Goal: Task Accomplishment & Management: Use online tool/utility

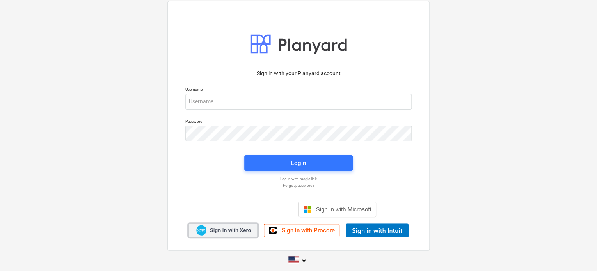
click at [211, 228] on span "Sign in with Xero" at bounding box center [230, 230] width 41 height 7
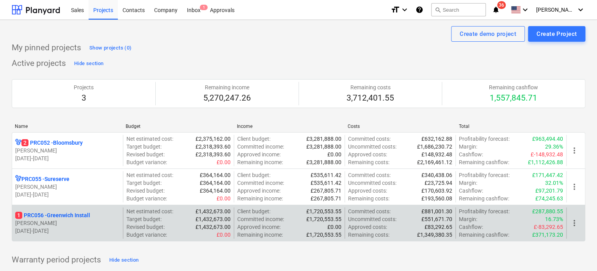
click at [64, 232] on p "[DATE] - [DATE]" at bounding box center [67, 231] width 105 height 8
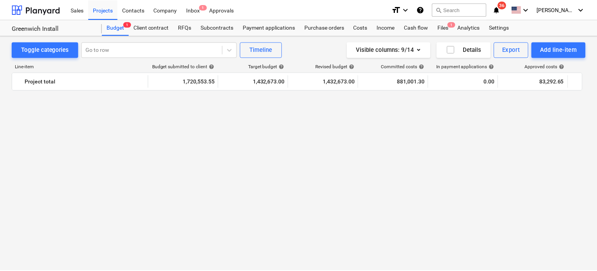
scroll to position [858, 0]
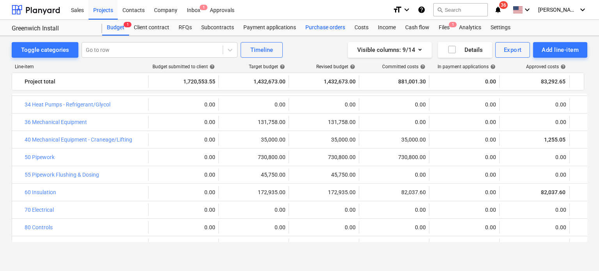
click at [317, 32] on div "Purchase orders" at bounding box center [325, 28] width 49 height 16
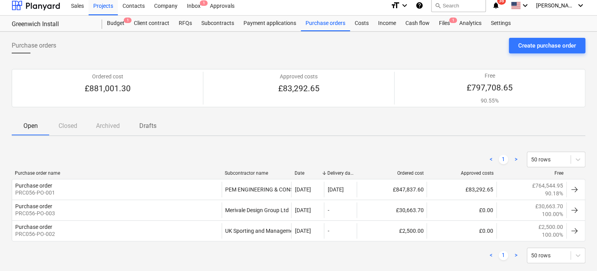
scroll to position [2, 0]
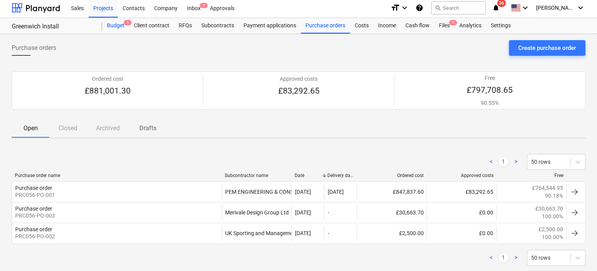
click at [117, 23] on div "Budget 1" at bounding box center [115, 26] width 27 height 16
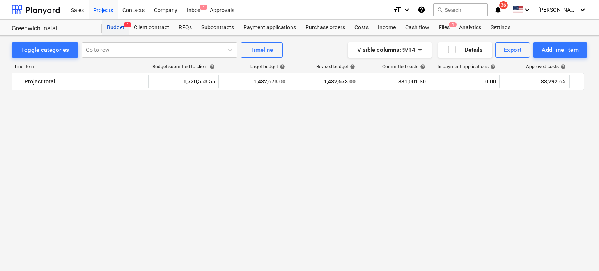
scroll to position [858, 0]
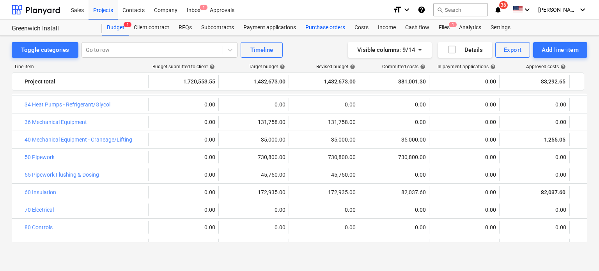
click at [321, 26] on div "Purchase orders" at bounding box center [325, 28] width 49 height 16
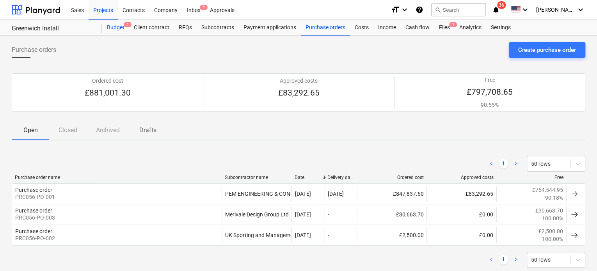
click at [114, 25] on div "Budget 1" at bounding box center [115, 28] width 27 height 16
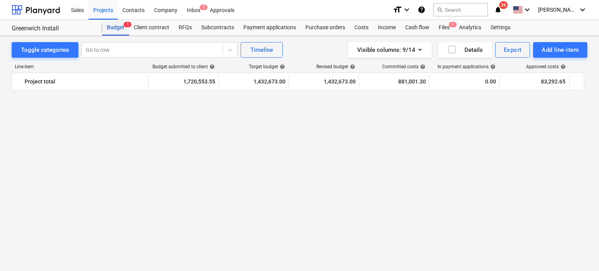
scroll to position [858, 0]
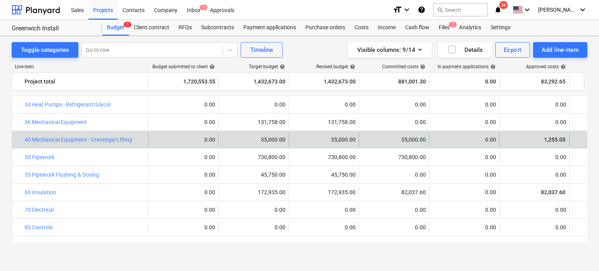
click at [314, 147] on div "bar_chart 40 Mechanical Equipment - Craneage/Lifting edit 0.00 edit 35,000.00 e…" at bounding box center [406, 139] width 788 height 17
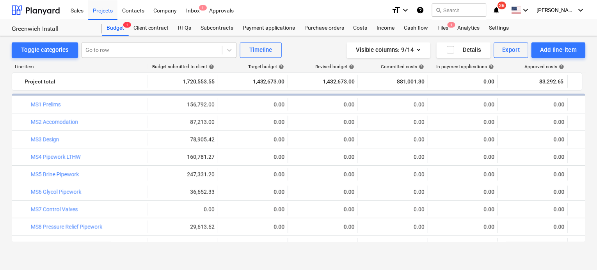
scroll to position [0, 0]
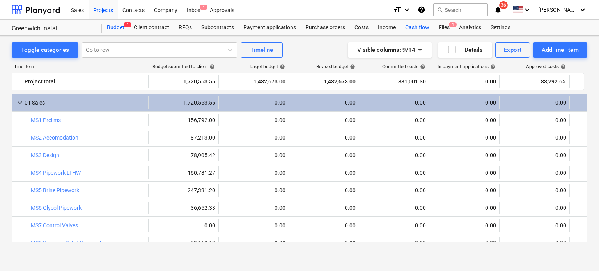
click at [414, 31] on div "Cash flow" at bounding box center [417, 28] width 34 height 16
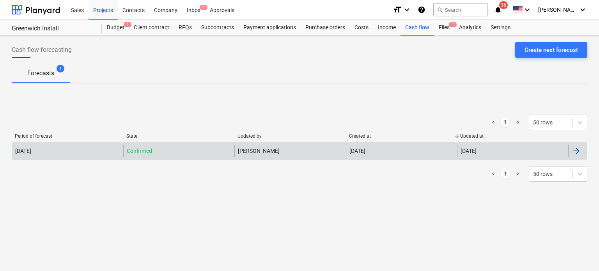
click at [260, 149] on div "[PERSON_NAME]" at bounding box center [289, 151] width 111 height 12
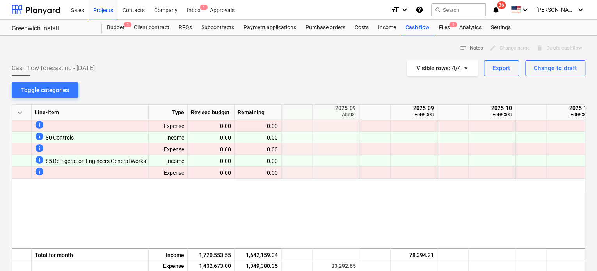
scroll to position [1182, 156]
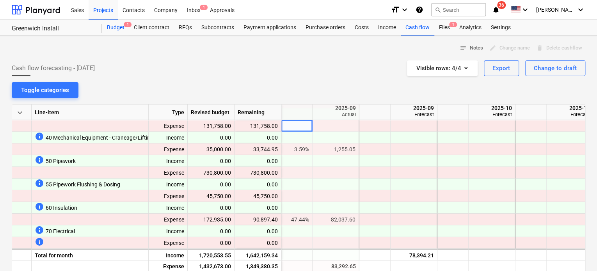
click at [117, 27] on div "Budget 1" at bounding box center [115, 28] width 27 height 16
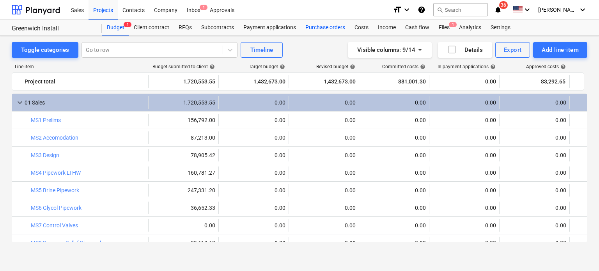
click at [330, 21] on div "Purchase orders" at bounding box center [325, 28] width 49 height 16
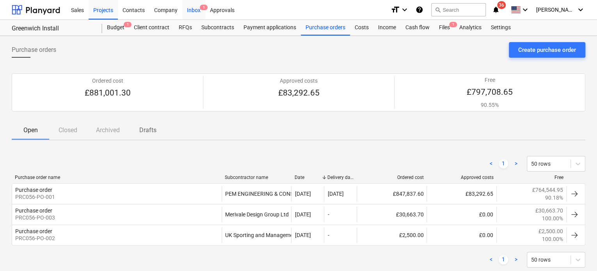
click at [190, 6] on div "Inbox 1" at bounding box center [193, 10] width 23 height 20
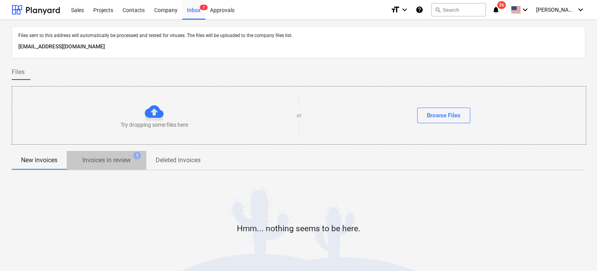
click at [120, 159] on p "Invoices in review" at bounding box center [106, 160] width 48 height 9
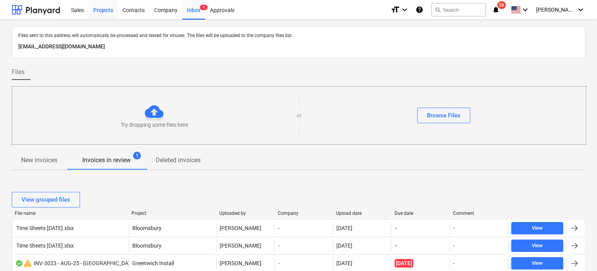
click at [113, 12] on div "Projects" at bounding box center [103, 10] width 29 height 20
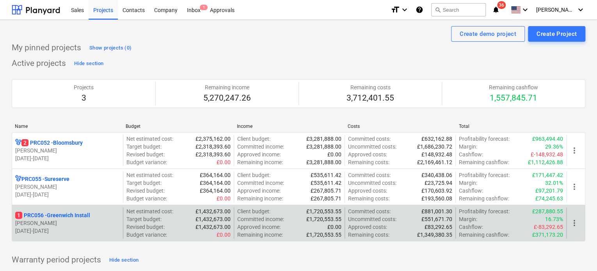
click at [55, 223] on p "[PERSON_NAME]" at bounding box center [67, 223] width 105 height 8
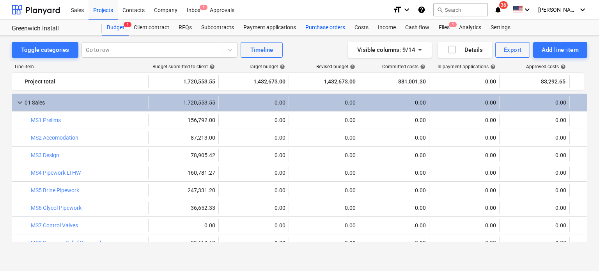
click at [328, 27] on div "Purchase orders" at bounding box center [325, 28] width 49 height 16
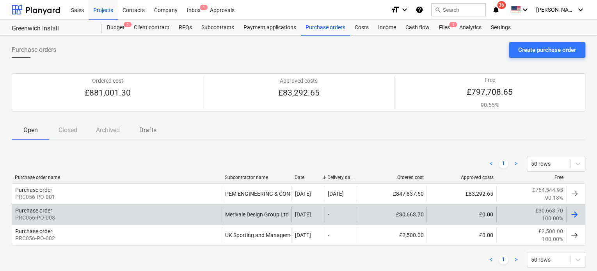
click at [273, 211] on div "Merivale Design Group Ltd" at bounding box center [257, 215] width 70 height 16
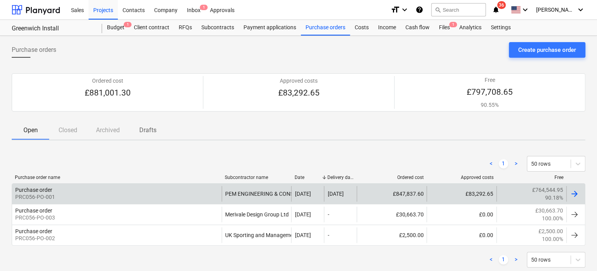
click at [452, 190] on div "£83,292.65" at bounding box center [461, 194] width 70 height 16
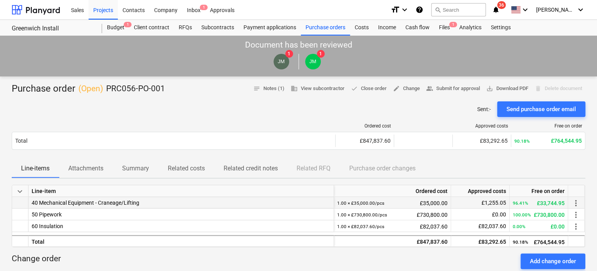
click at [478, 201] on div "£1,255.05" at bounding box center [480, 203] width 52 height 12
click at [574, 203] on span "more_vert" at bounding box center [575, 202] width 9 height 9
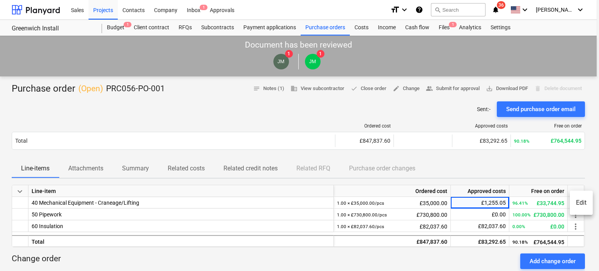
click at [354, 24] on div at bounding box center [299, 135] width 599 height 271
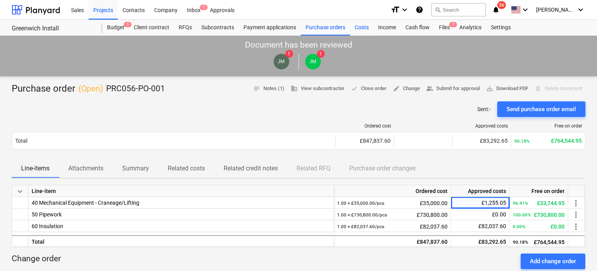
click at [359, 28] on div "Costs" at bounding box center [361, 28] width 23 height 16
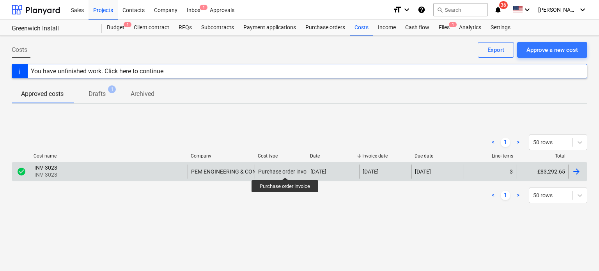
click at [285, 170] on div "Purchase order invoice" at bounding box center [285, 171] width 55 height 6
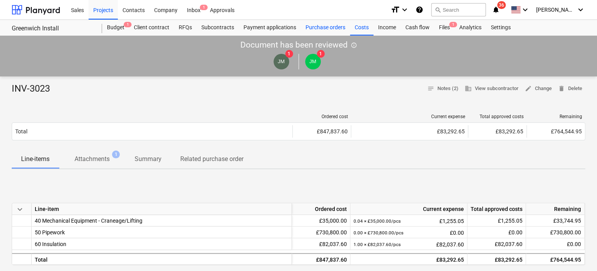
click at [320, 26] on div "Purchase orders" at bounding box center [325, 28] width 49 height 16
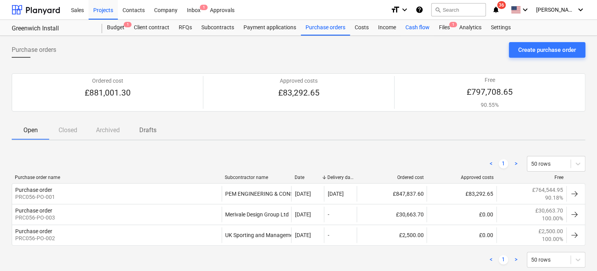
click at [424, 29] on div "Cash flow" at bounding box center [417, 28] width 34 height 16
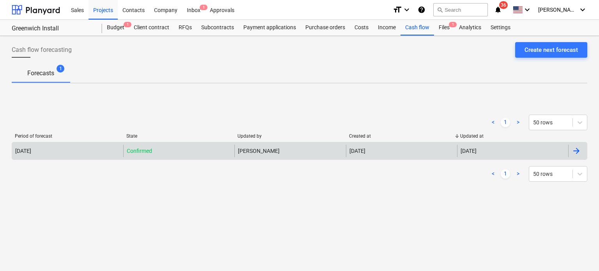
click at [250, 150] on div "[PERSON_NAME]" at bounding box center [289, 151] width 111 height 12
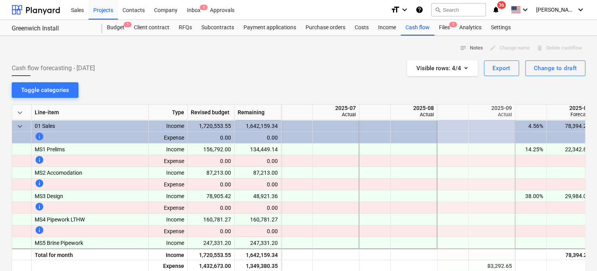
scroll to position [0, 156]
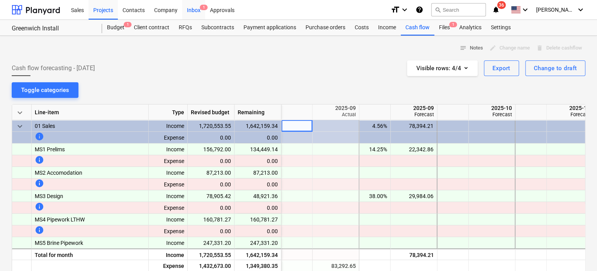
click at [192, 7] on div "Inbox 1" at bounding box center [193, 10] width 23 height 20
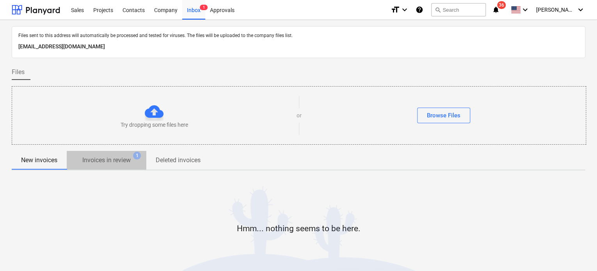
click at [112, 155] on span "Invoices in review 1" at bounding box center [107, 160] width 80 height 14
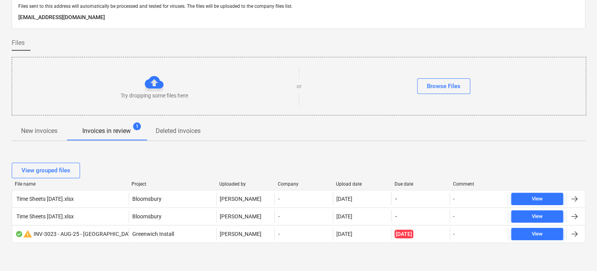
scroll to position [34, 0]
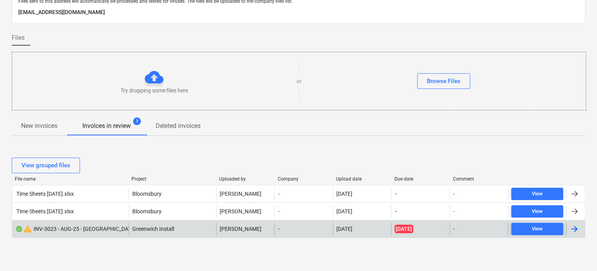
click at [165, 230] on span "Greenwich Install" at bounding box center [153, 229] width 42 height 6
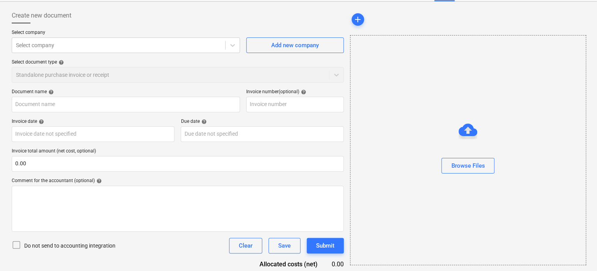
scroll to position [50, 0]
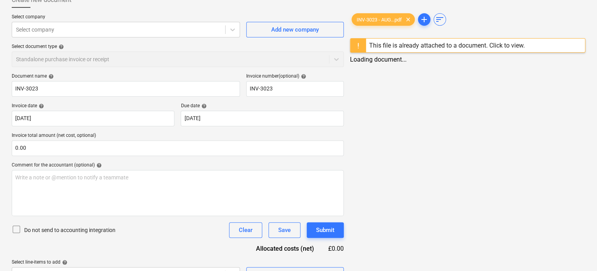
type input "INV-3023"
type input "01 Sep 2025"
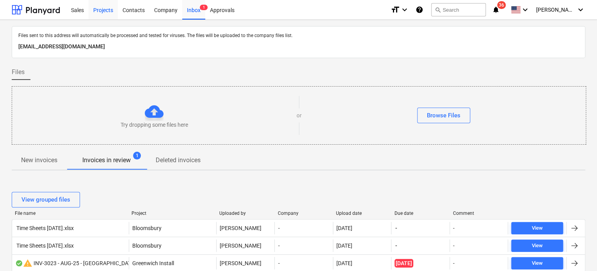
click at [103, 7] on div "Projects" at bounding box center [103, 10] width 29 height 20
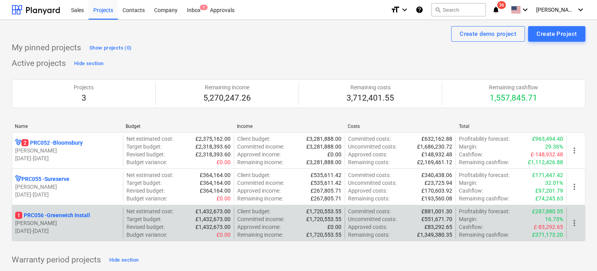
click at [29, 224] on p "[PERSON_NAME]" at bounding box center [67, 223] width 105 height 8
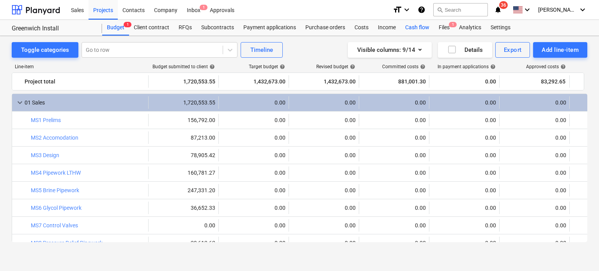
click at [422, 28] on div "Cash flow" at bounding box center [417, 28] width 34 height 16
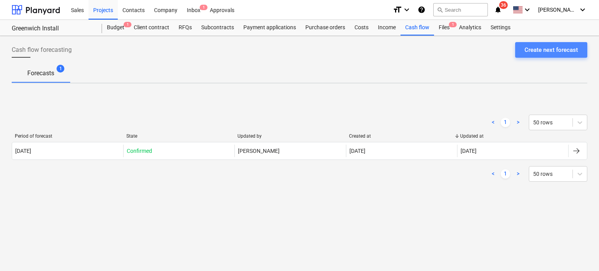
click at [544, 45] on div "Create next forecast" at bounding box center [551, 50] width 53 height 10
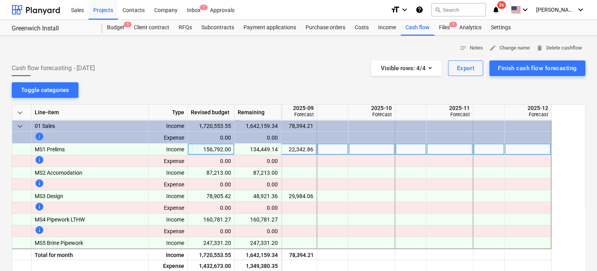
scroll to position [0, 156]
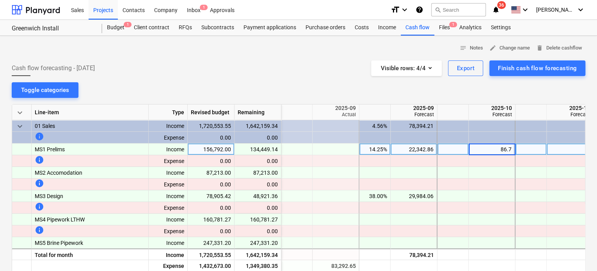
type input "86.75"
click at [452, 152] on div "86.75%" at bounding box center [452, 150] width 25 height 12
type input "85.75"
type input "100"
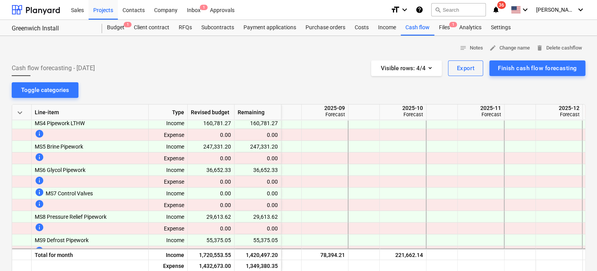
scroll to position [82, 245]
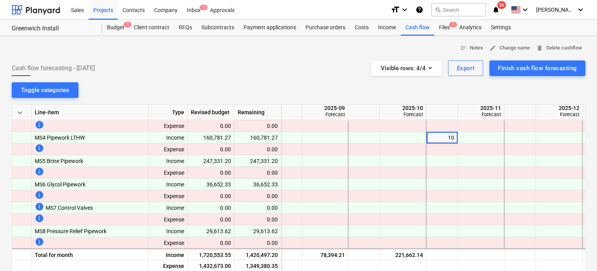
type input "100"
type input "99000"
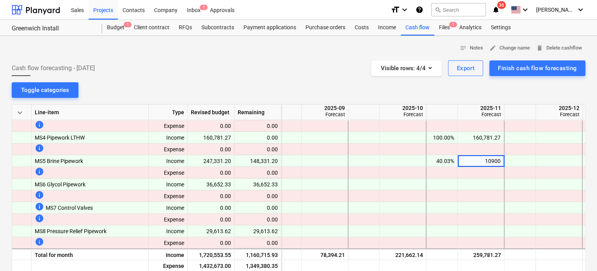
type input "109000"
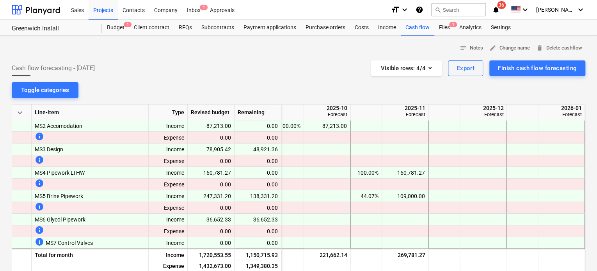
scroll to position [35, 323]
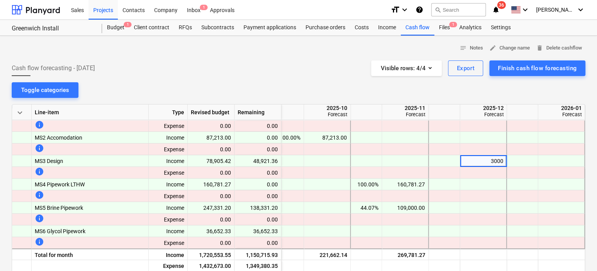
type input "30000"
type input "138331.20"
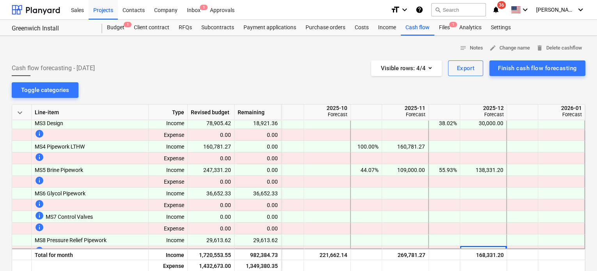
scroll to position [96, 323]
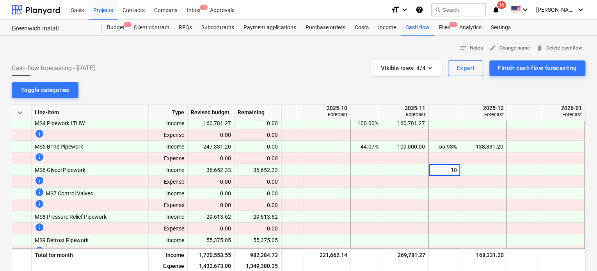
type input "100"
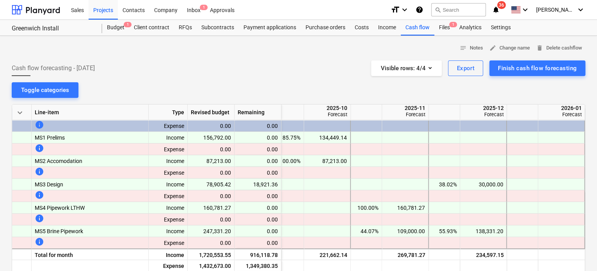
scroll to position [0, 323]
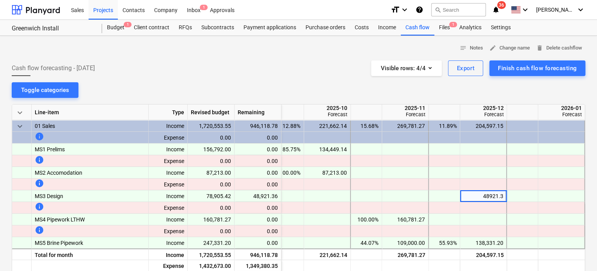
type input "48921.36"
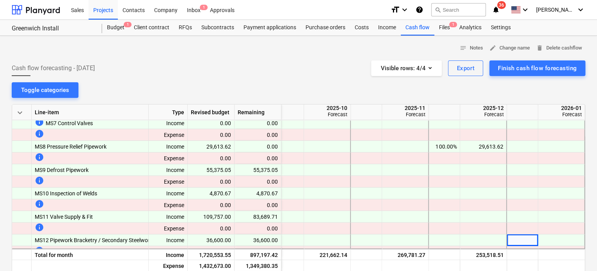
scroll to position [178, 323]
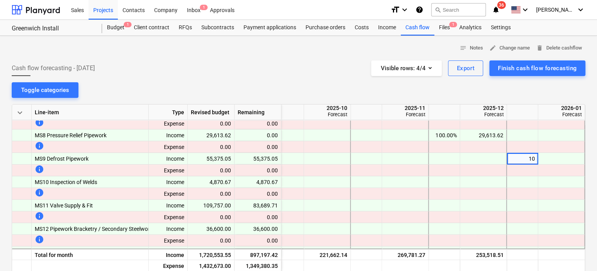
type input "100"
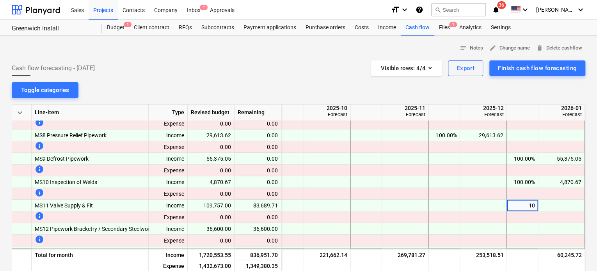
type input "100"
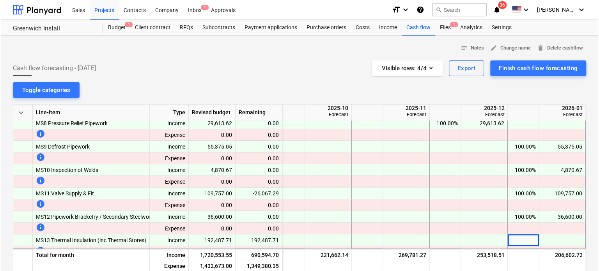
scroll to position [248, 323]
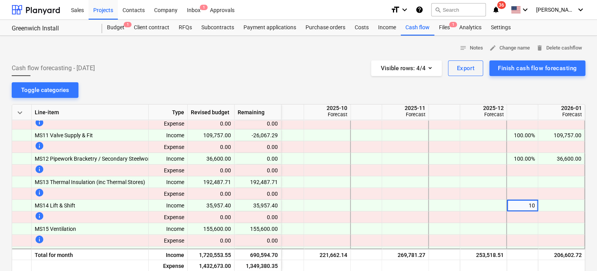
type input "100"
click at [100, 11] on div "Projects" at bounding box center [103, 10] width 29 height 20
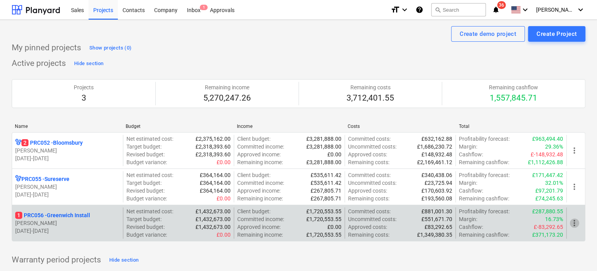
click at [574, 222] on span "more_vert" at bounding box center [573, 222] width 9 height 9
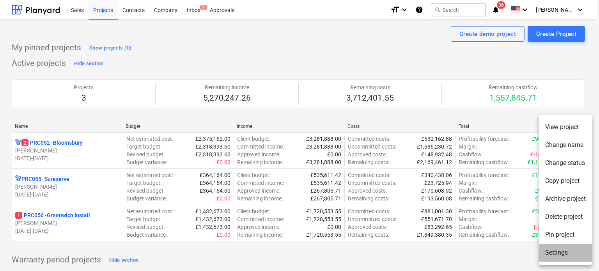
click at [557, 252] on li "Settings" at bounding box center [565, 253] width 53 height 18
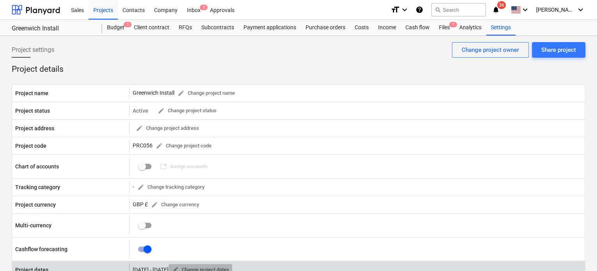
click at [228, 266] on span "edit Change project dates" at bounding box center [200, 270] width 57 height 9
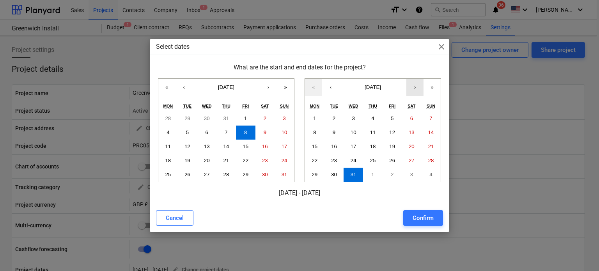
click at [415, 90] on button "›" at bounding box center [414, 87] width 17 height 17
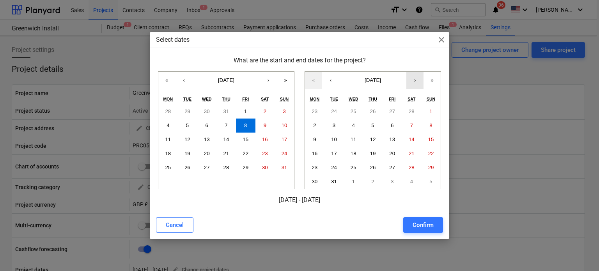
click at [414, 76] on button "›" at bounding box center [414, 80] width 17 height 17
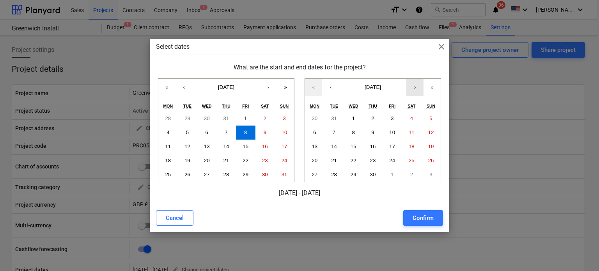
click at [414, 76] on div "What are the start and end dates for the project? « ‹ August 2025 › » Mon Tue W…" at bounding box center [299, 130] width 287 height 135
click at [414, 82] on button "›" at bounding box center [414, 87] width 17 height 17
click at [431, 174] on abbr "31" at bounding box center [431, 175] width 6 height 6
click at [423, 216] on div "Confirm" at bounding box center [423, 218] width 21 height 10
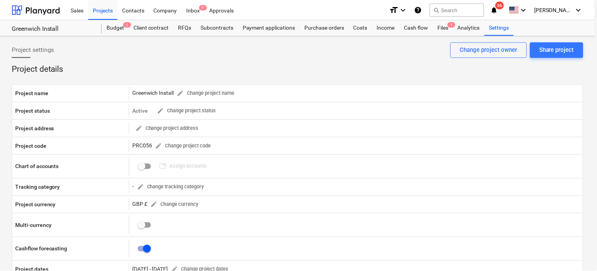
scroll to position [4, 0]
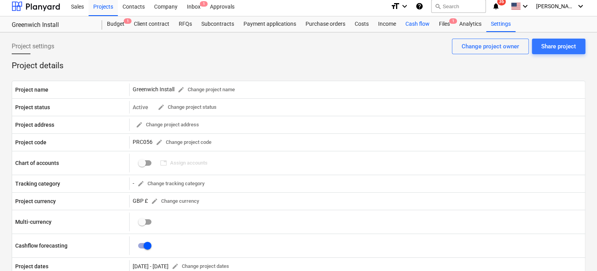
click at [407, 25] on div "Cash flow" at bounding box center [417, 24] width 34 height 16
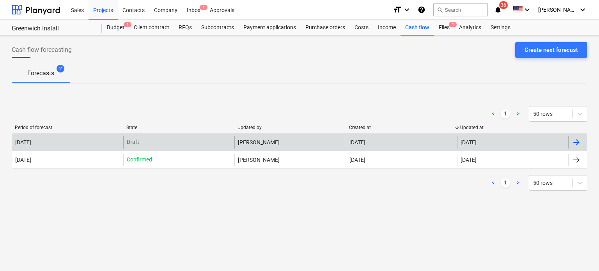
click at [359, 134] on div "2025 September Draft Joanne Meese 21 Sep 2025 21 Sep 2025" at bounding box center [300, 142] width 576 height 18
click at [359, 136] on div "[DATE]" at bounding box center [401, 142] width 111 height 12
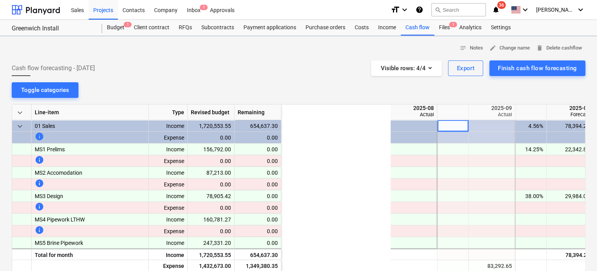
scroll to position [0, 156]
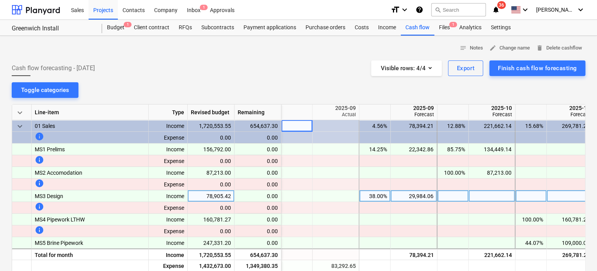
click at [494, 201] on div at bounding box center [491, 196] width 47 height 12
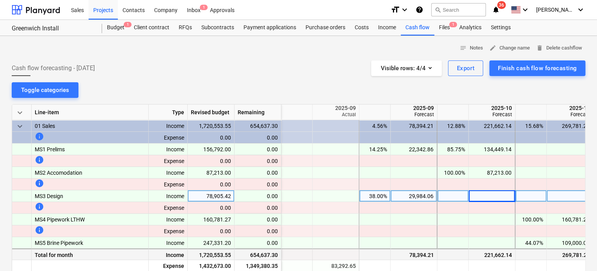
click at [471, 254] on div "221,662.14" at bounding box center [491, 254] width 47 height 12
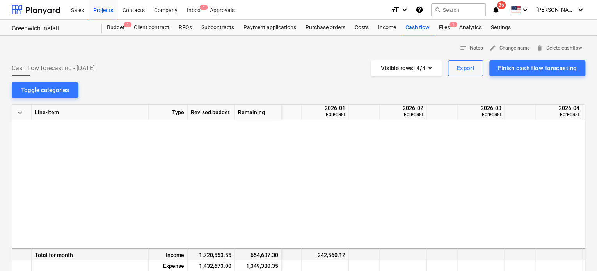
scroll to position [1301, 557]
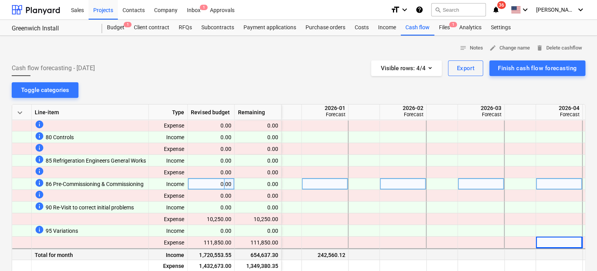
click at [390, 180] on div at bounding box center [402, 184] width 47 height 12
click at [390, 180] on input at bounding box center [402, 183] width 46 height 11
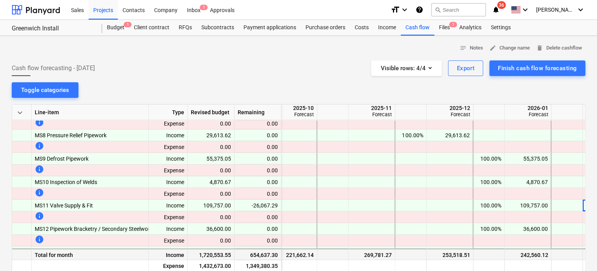
scroll to position [178, 401]
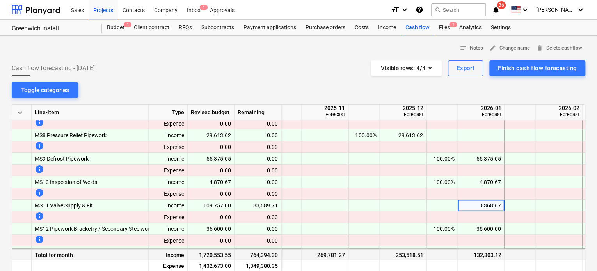
type input "83689.71"
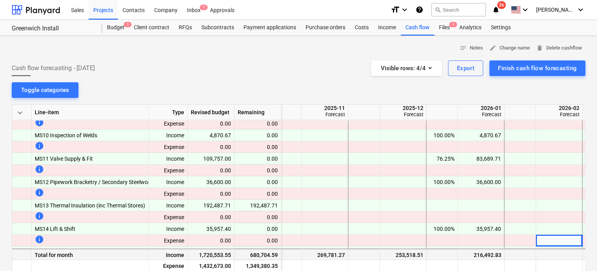
scroll to position [225, 432]
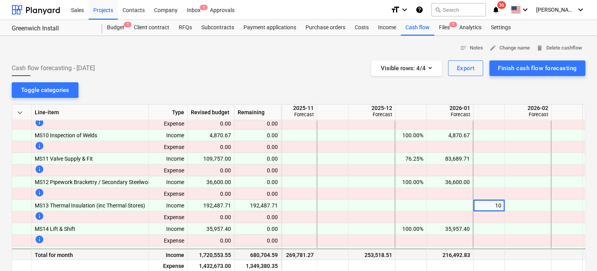
type input "100"
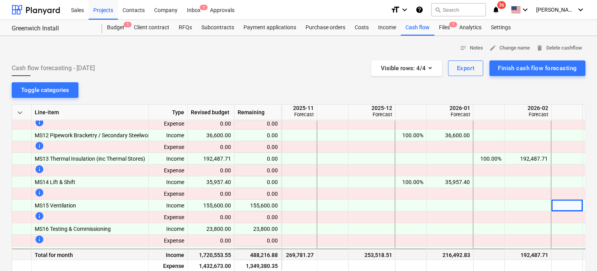
scroll to position [271, 479]
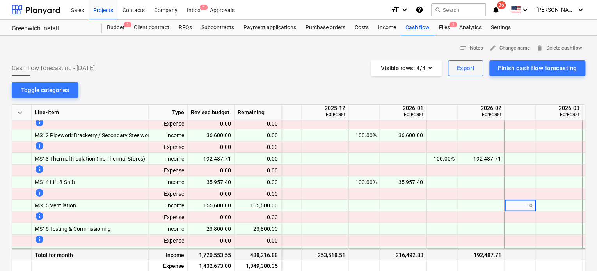
type input "100"
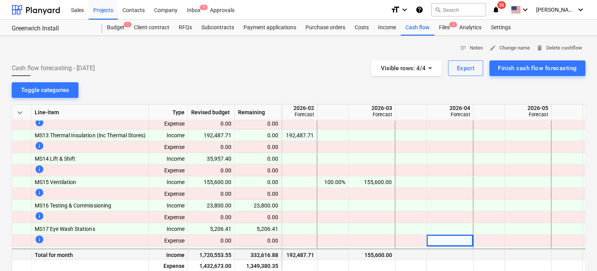
scroll to position [307, 666]
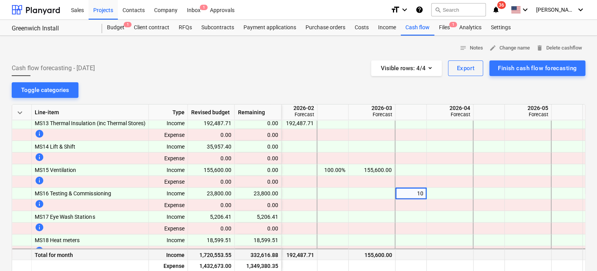
type input "100"
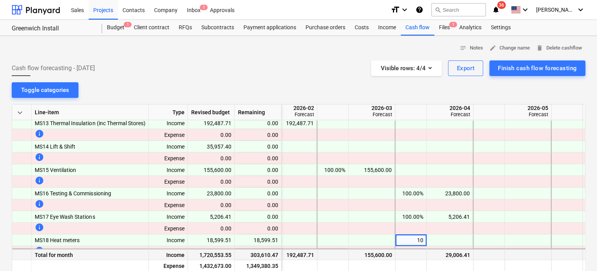
type input "100"
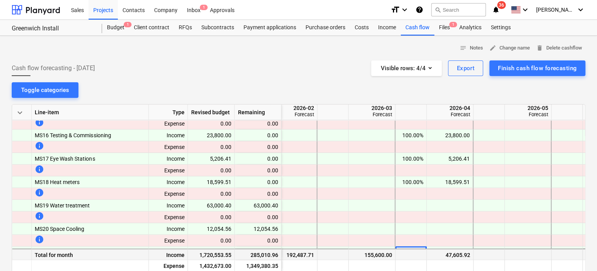
scroll to position [377, 666]
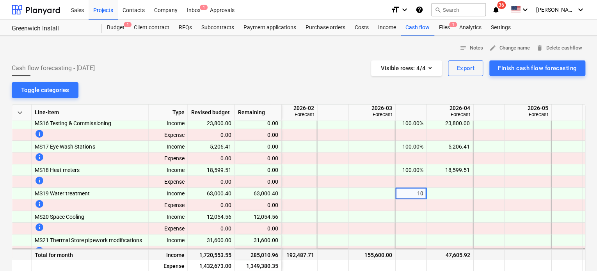
type input "100"
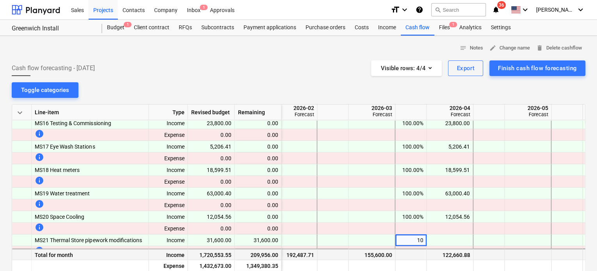
type input "100"
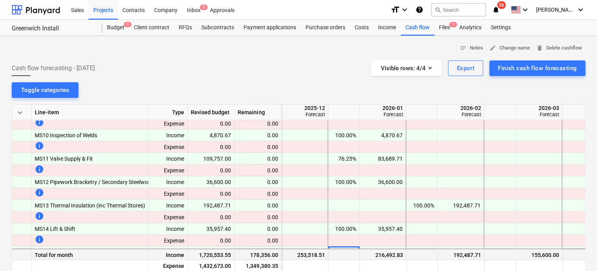
scroll to position [237, 499]
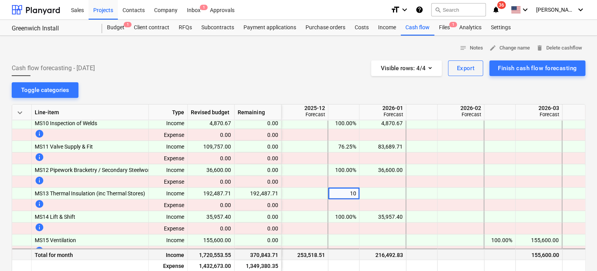
type input "100"
type input "25"
type input "40"
type input "38"
type input "37"
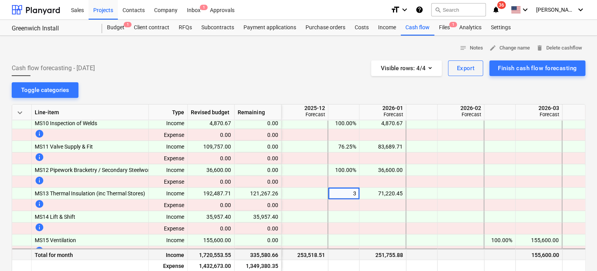
type input "35"
type input "125117.01"
type input "100"
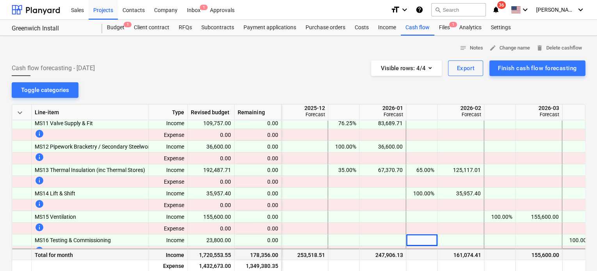
scroll to position [271, 499]
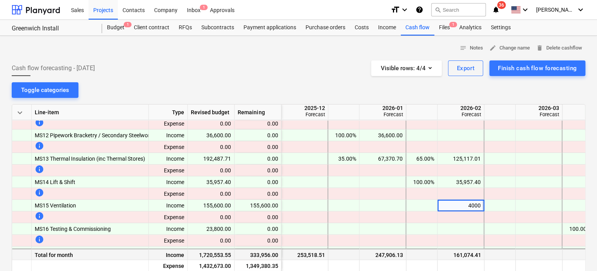
type input "40000"
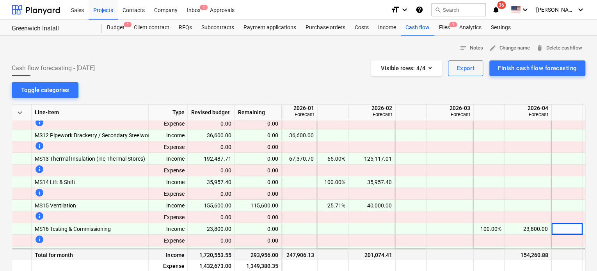
scroll to position [271, 635]
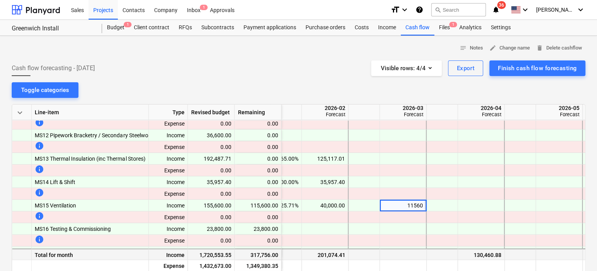
type input "115600"
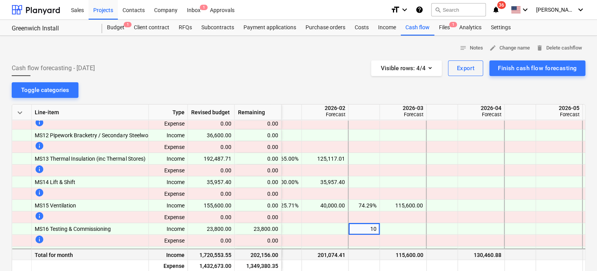
type input "100"
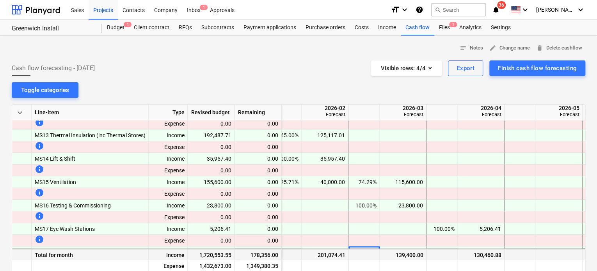
scroll to position [307, 635]
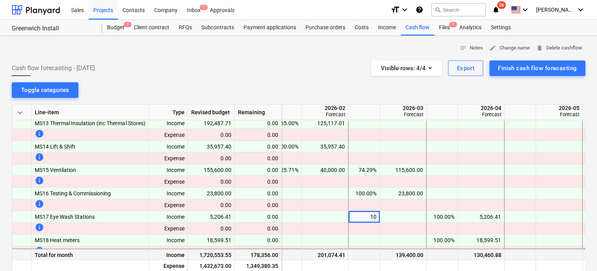
type input "100"
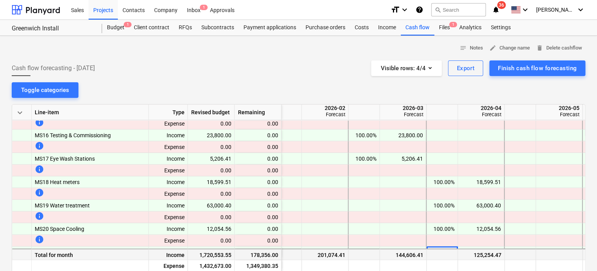
scroll to position [377, 635]
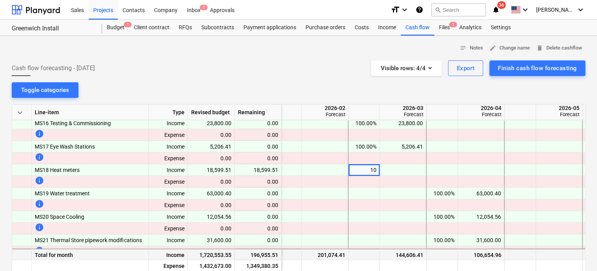
type input "100"
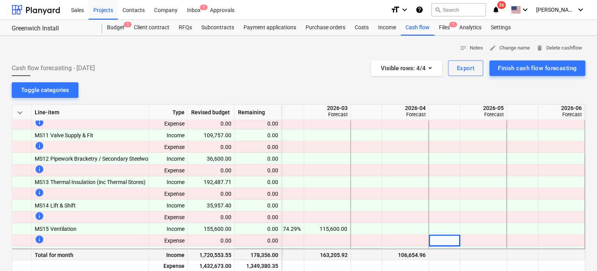
scroll to position [365, 713]
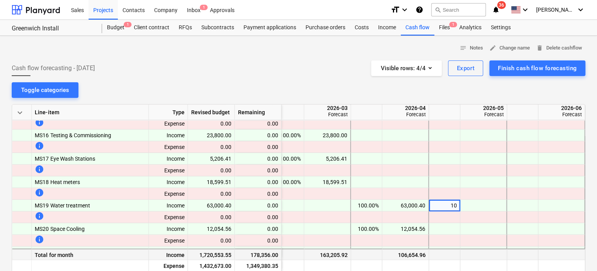
type input "100"
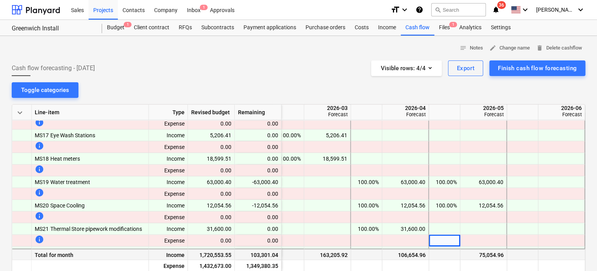
scroll to position [400, 713]
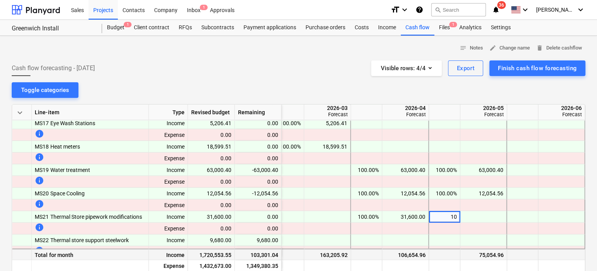
type input "100"
type input "1000"
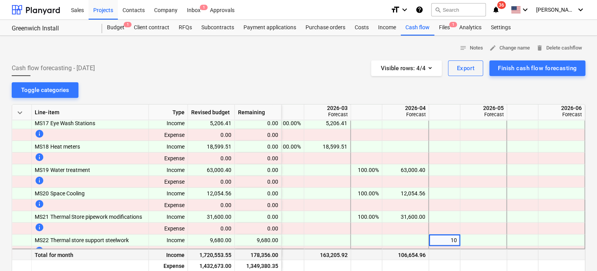
type input "100"
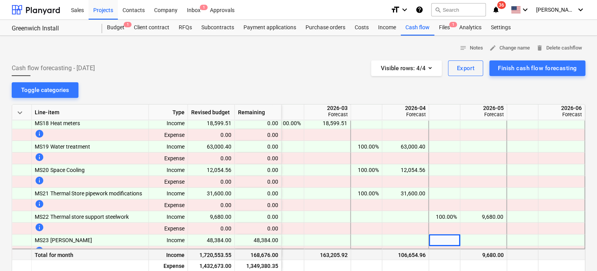
scroll to position [435, 713]
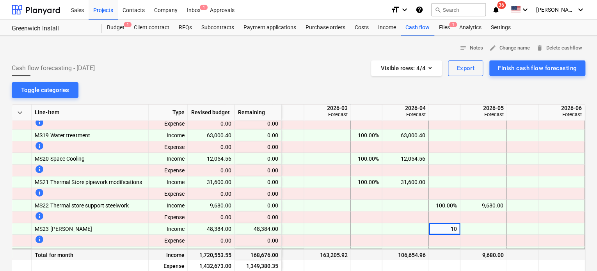
type input "100"
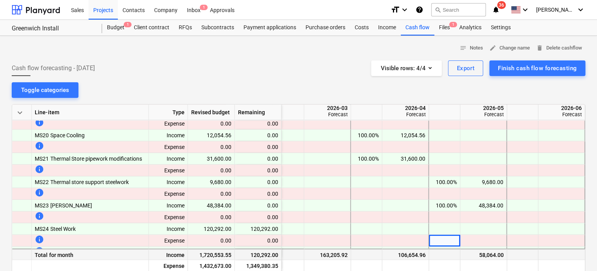
scroll to position [471, 713]
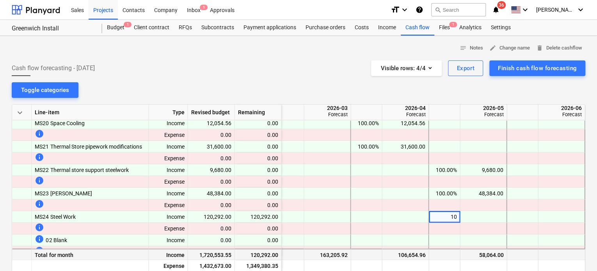
type input "100"
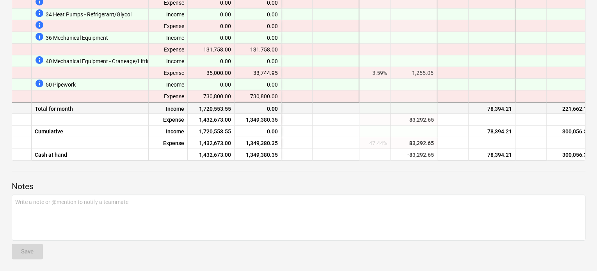
scroll to position [1100, 78]
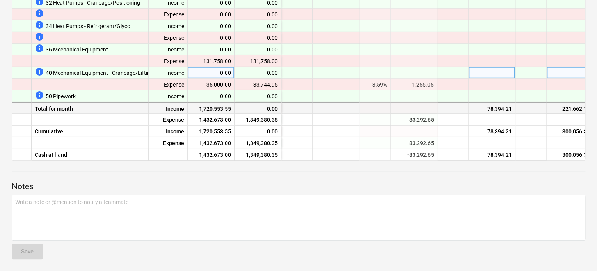
click at [470, 70] on div at bounding box center [491, 73] width 47 height 12
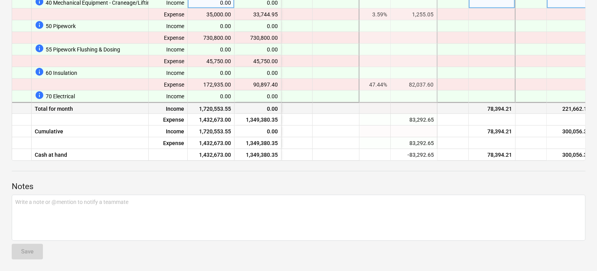
scroll to position [1053, 78]
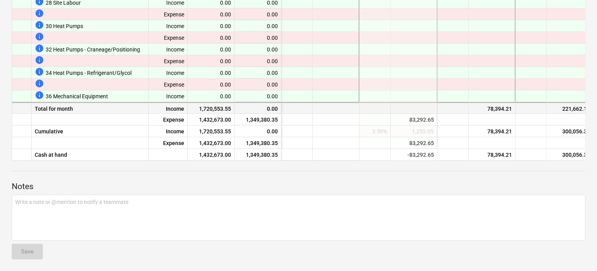
click at [470, 70] on div at bounding box center [491, 73] width 47 height 12
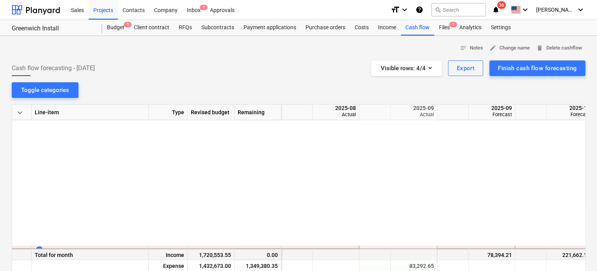
scroll to position [0, 78]
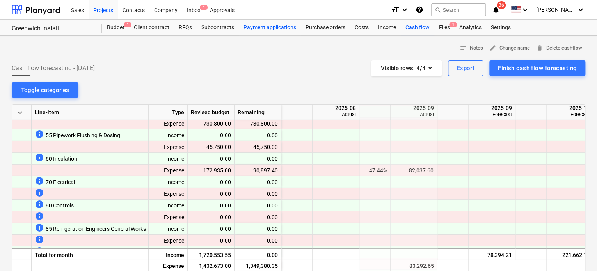
scroll to position [1266, 78]
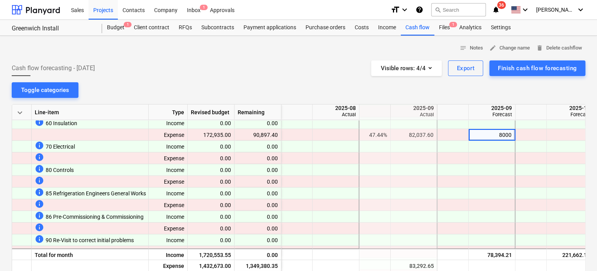
type input "80000"
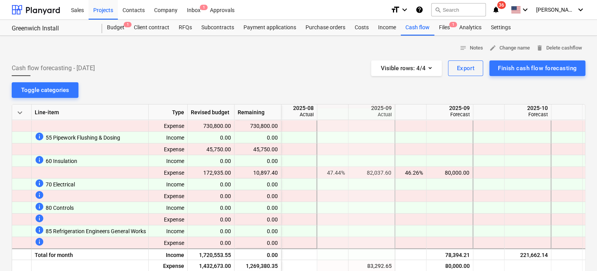
scroll to position [1182, 120]
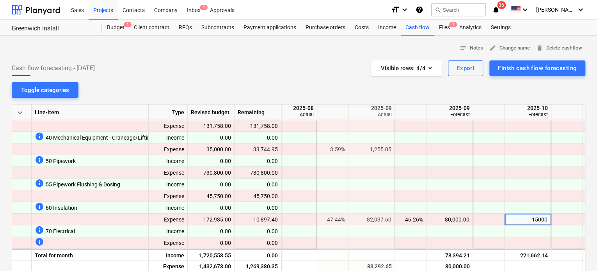
type input "150000"
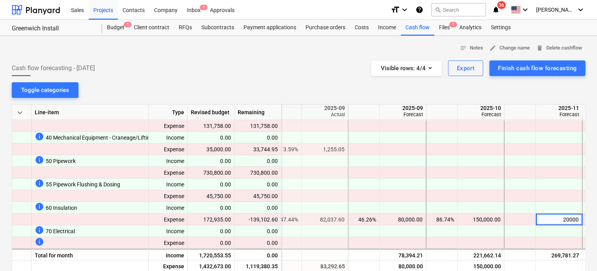
type input "200000"
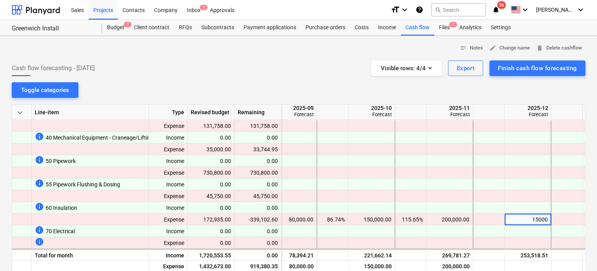
type input "150000"
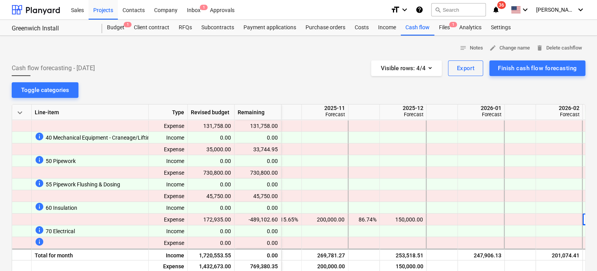
scroll to position [1182, 432]
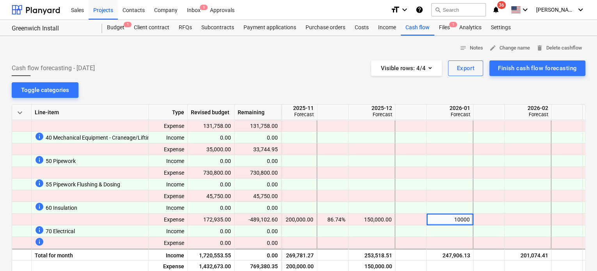
type input "100000"
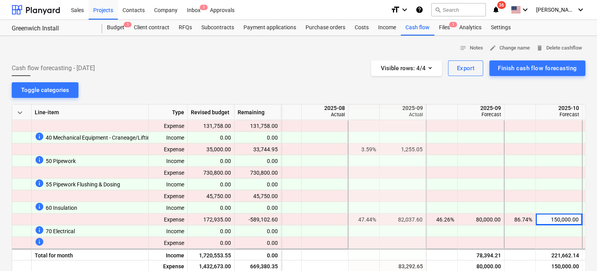
scroll to position [1182, 120]
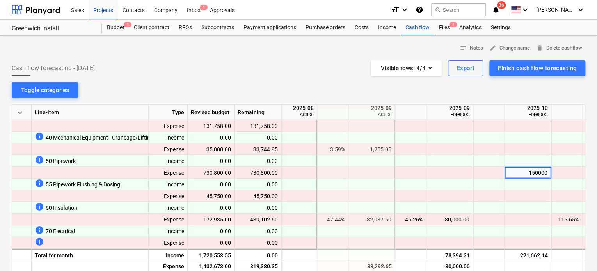
type input "1500000"
type input "150000"
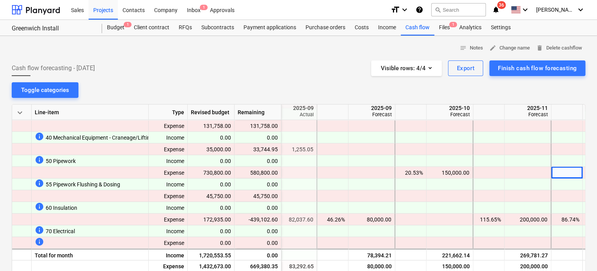
scroll to position [1182, 245]
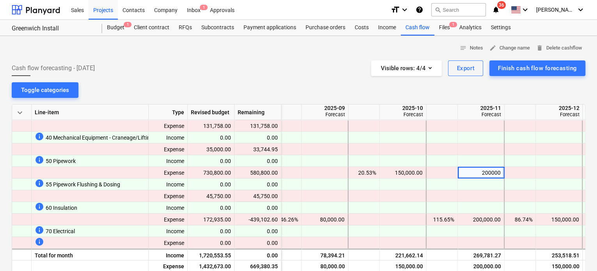
type input "2000000"
type input "200000"
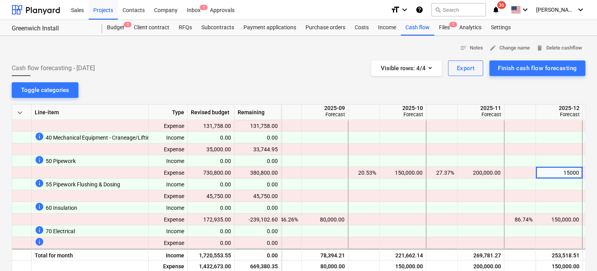
type input "150000"
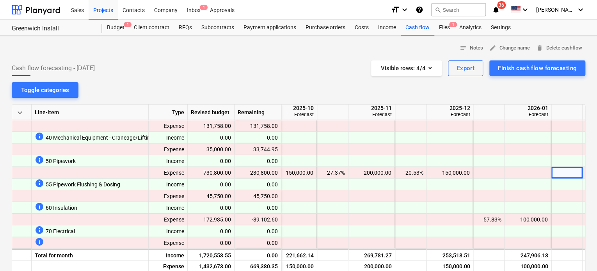
scroll to position [1182, 401]
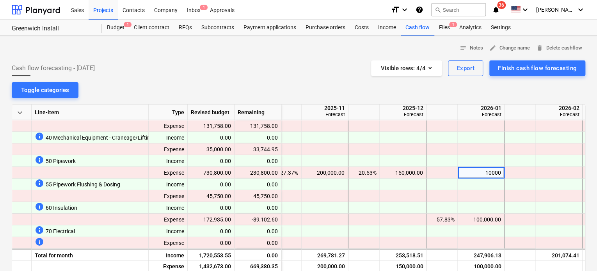
type input "100000"
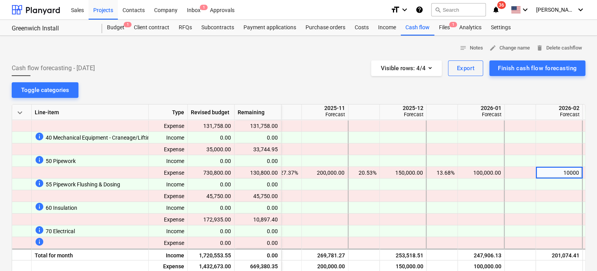
type input "100000"
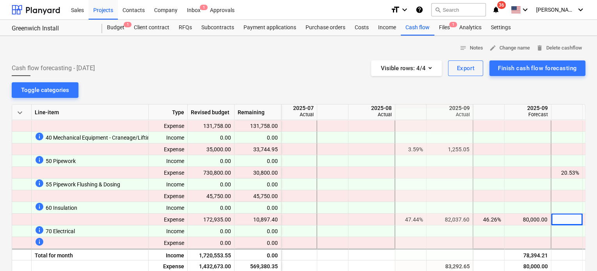
scroll to position [1182, 198]
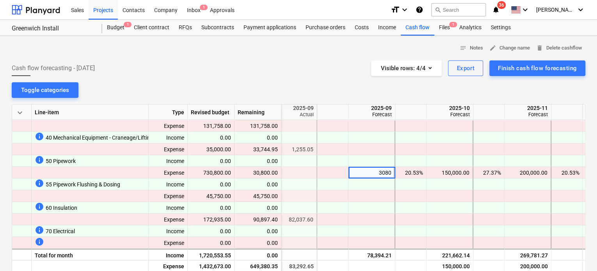
type input "30800"
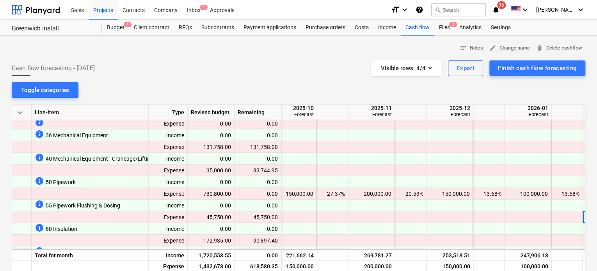
scroll to position [1161, 401]
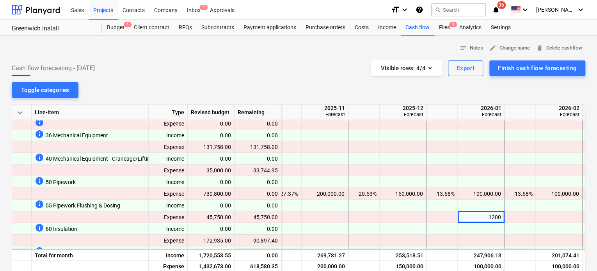
type input "12000"
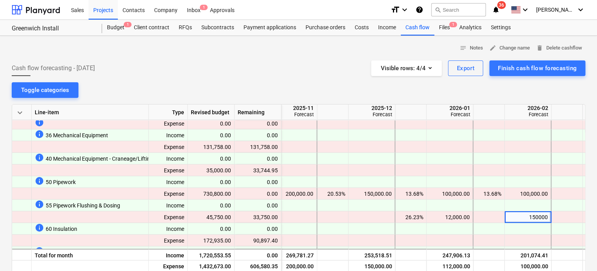
type input "15000"
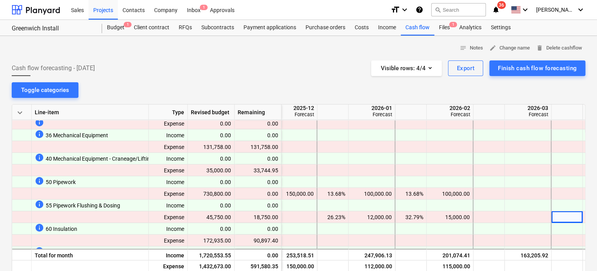
scroll to position [1161, 557]
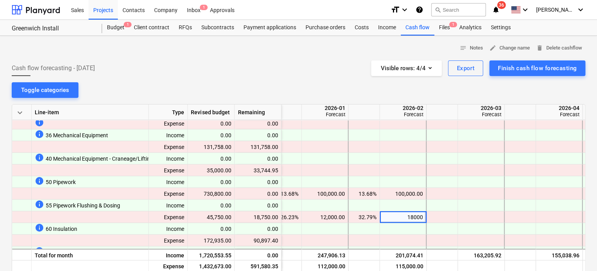
type input "180000"
type input "18000"
type input "15750"
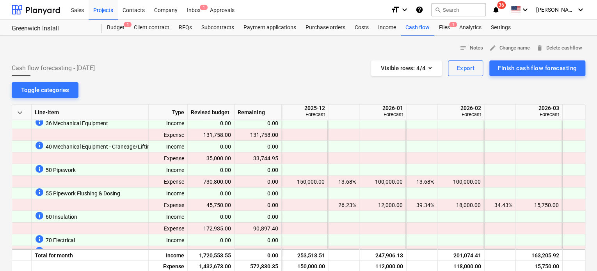
scroll to position [1173, 468]
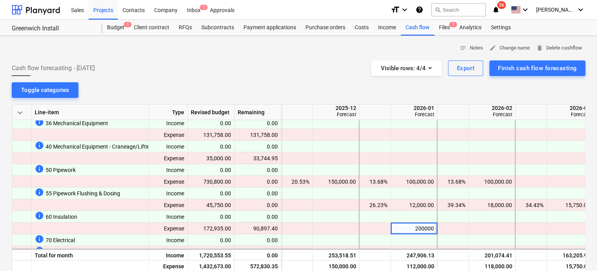
type input "20000"
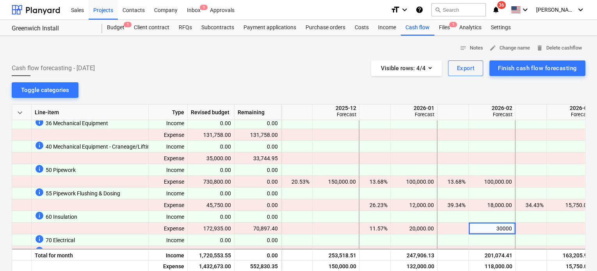
type input "300000"
type input "2"
type input "300000"
type input "30000"
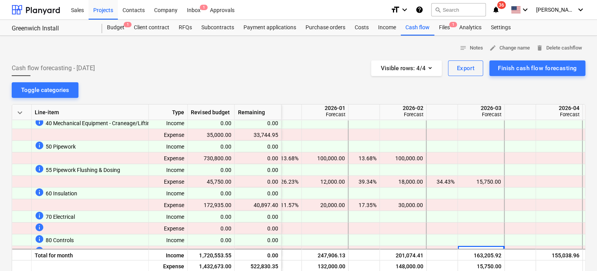
scroll to position [1207, 557]
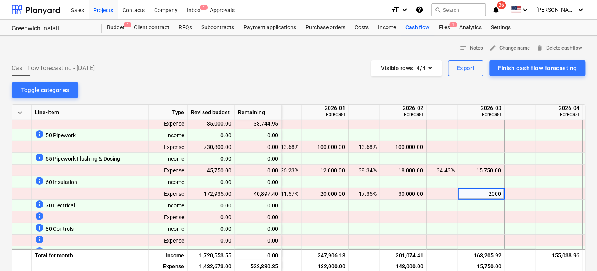
type input "20000"
type input "20897.4"
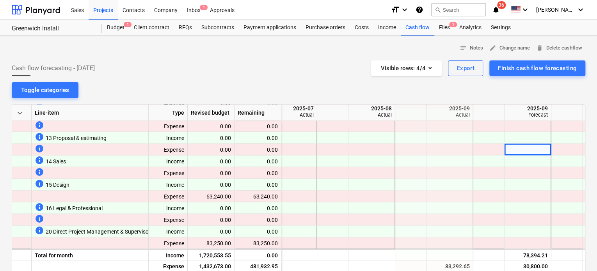
scroll to position [819, 42]
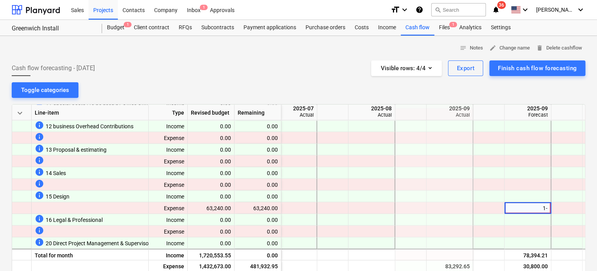
type input "1"
type input "100"
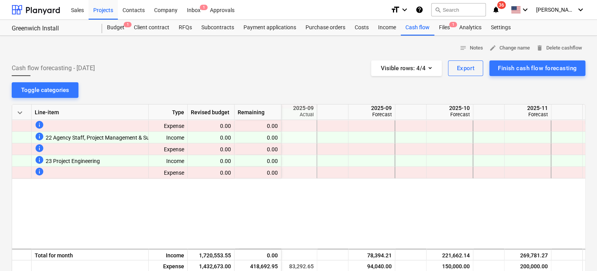
scroll to position [854, 198]
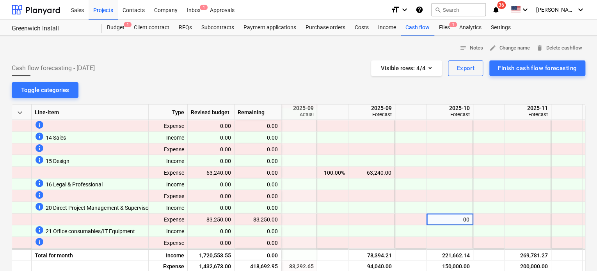
type input "0"
type input "20000"
type input "63250"
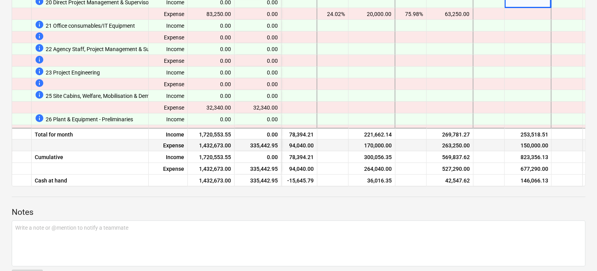
scroll to position [936, 276]
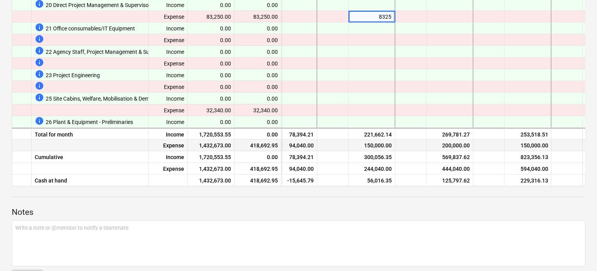
type input "83250"
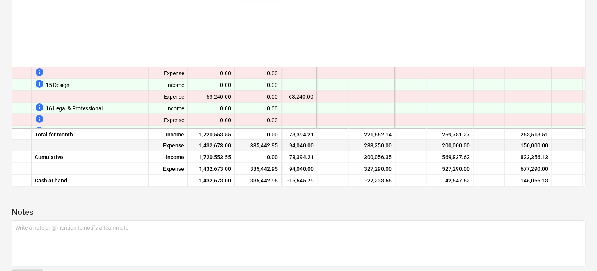
scroll to position [927, 276]
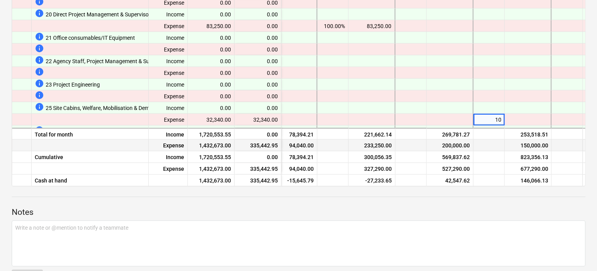
type input "100"
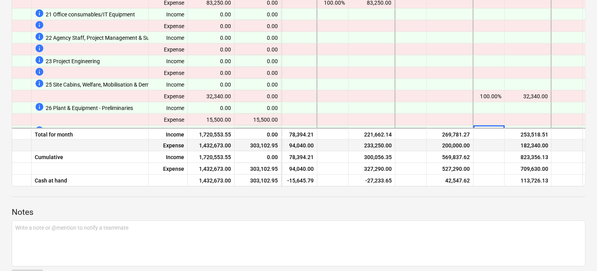
scroll to position [962, 276]
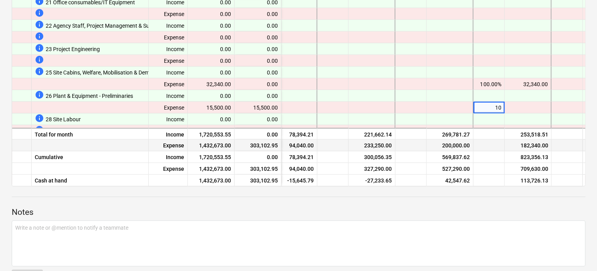
type input "100"
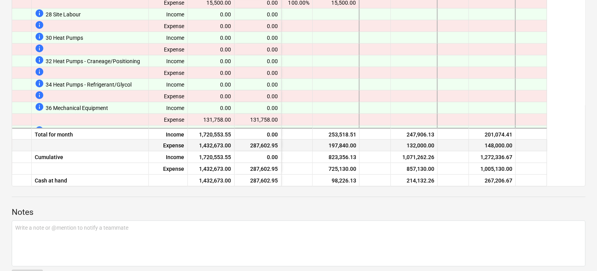
scroll to position [1067, 390]
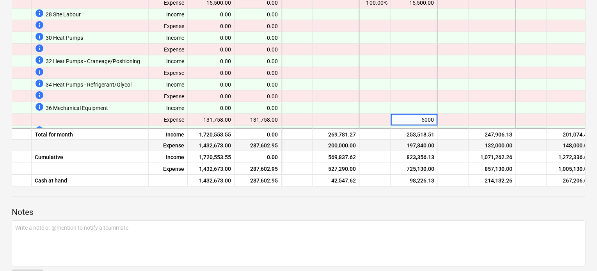
type input "50000"
type input "81758"
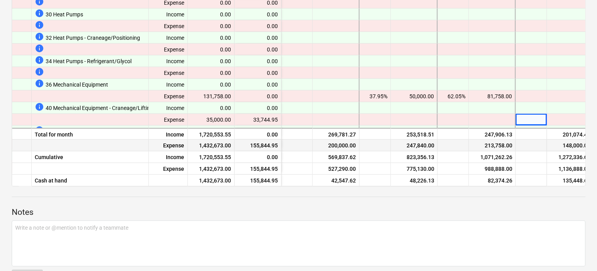
scroll to position [1102, 390]
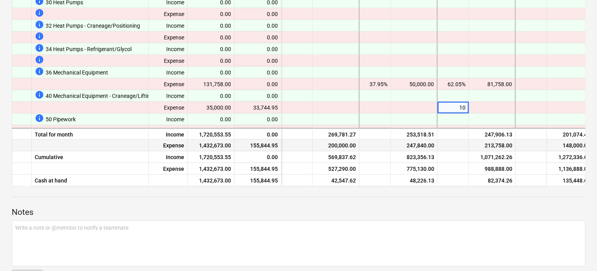
type input "100"
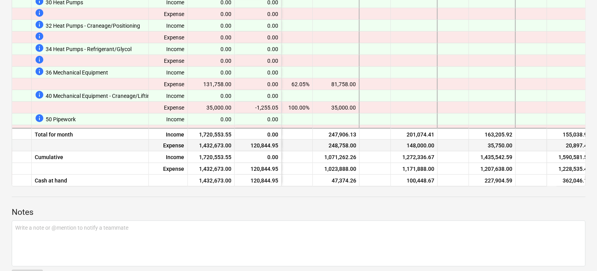
scroll to position [1102, 499]
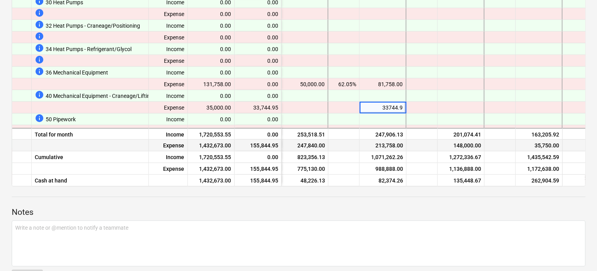
type input "33744.95"
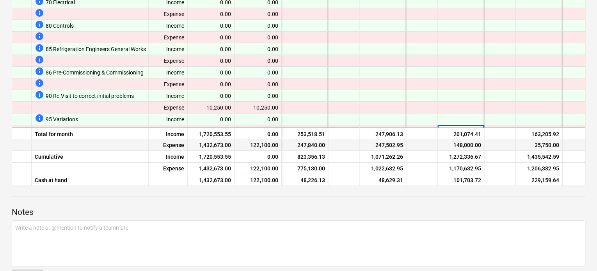
scroll to position [1301, 499]
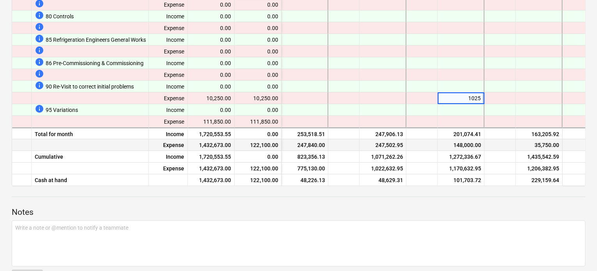
type input "10250"
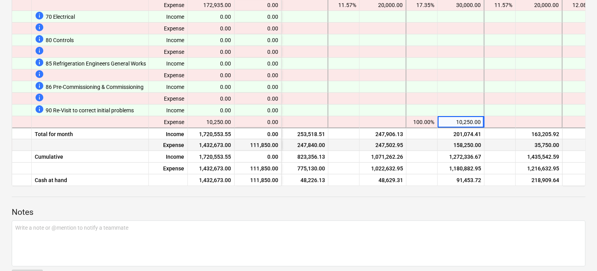
scroll to position [1278, 499]
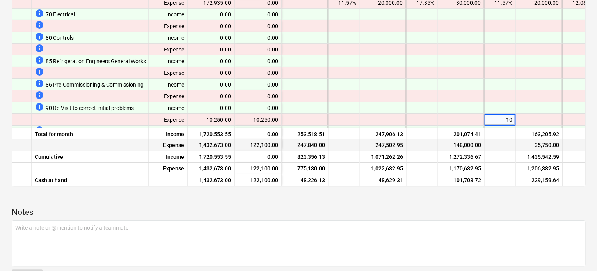
type input "100"
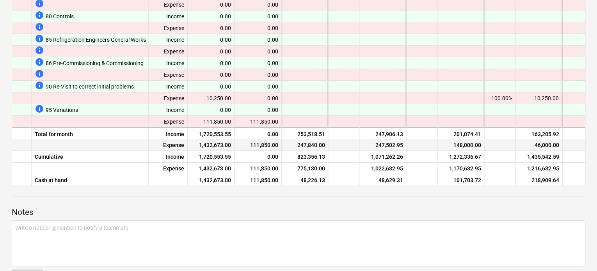
scroll to position [1301, 557]
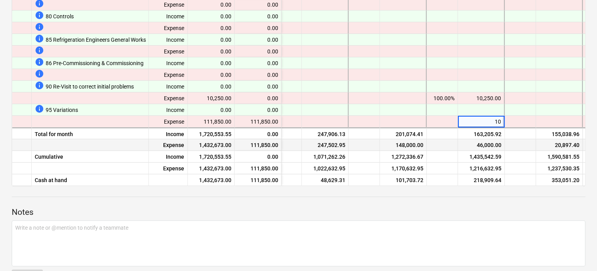
type input "1"
type input "0"
type input "100"
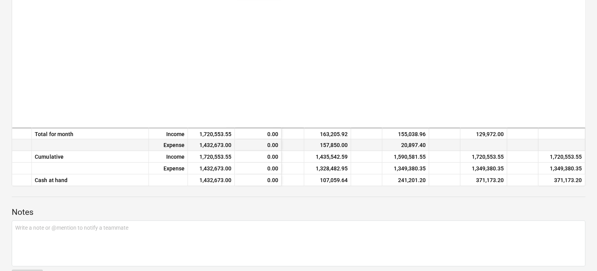
scroll to position [0, 713]
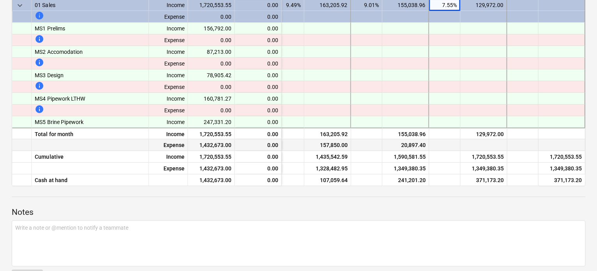
click at [595, 12] on div "notes Notes edit Change name delete Delete cashflow Cash flow forecasting - 202…" at bounding box center [298, 106] width 597 height 383
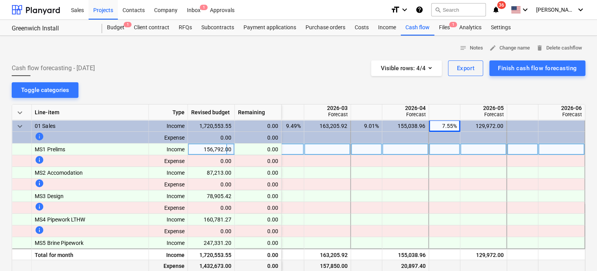
click at [333, 144] on div at bounding box center [327, 150] width 47 height 12
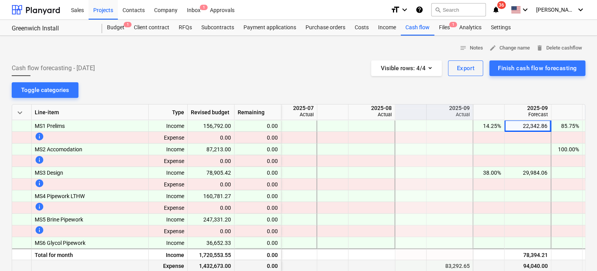
scroll to position [0, 42]
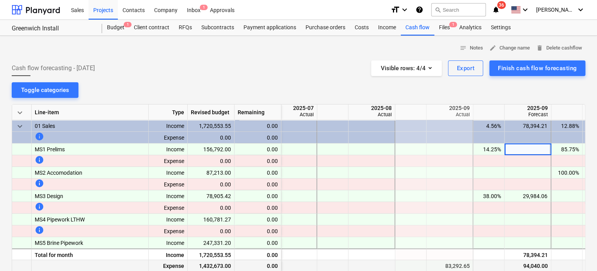
type input "0"
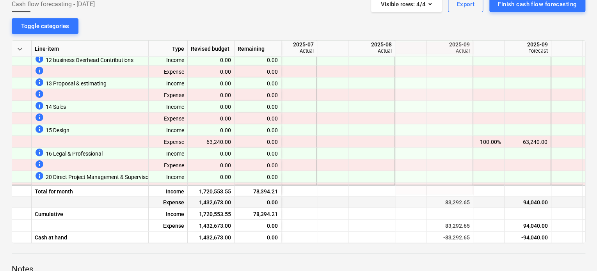
scroll to position [781, 42]
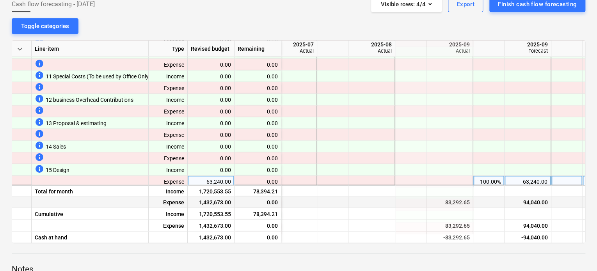
click at [500, 180] on div "100.00%" at bounding box center [488, 181] width 25 height 12
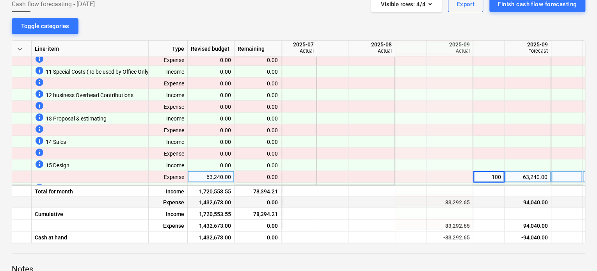
type input "0"
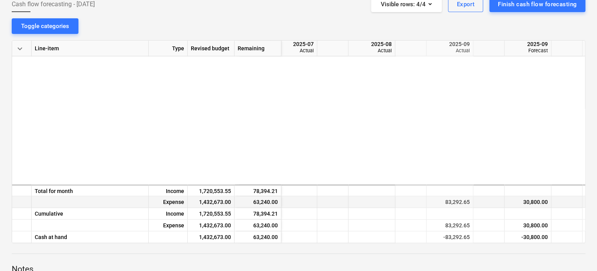
scroll to position [0, 42]
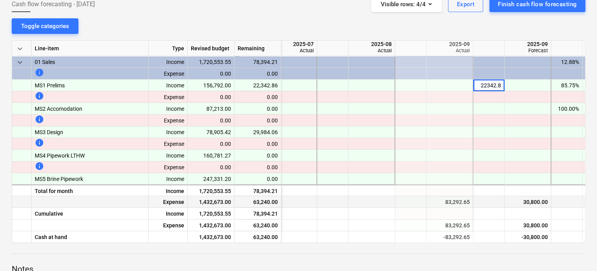
type input "22342.86"
type input "0"
type input "100"
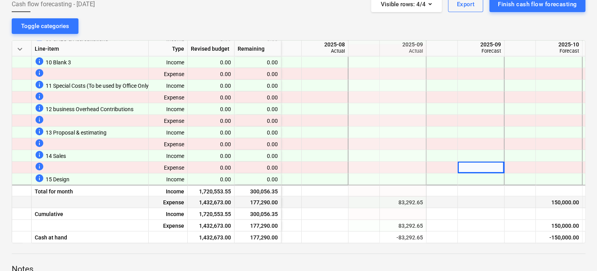
scroll to position [822, 89]
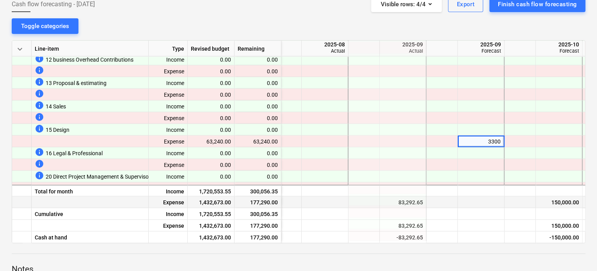
type input "33000"
type input "330000"
type input "33000"
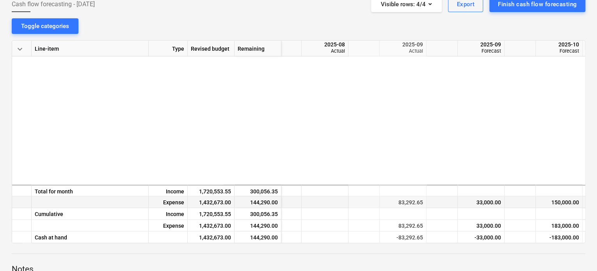
scroll to position [0, 89]
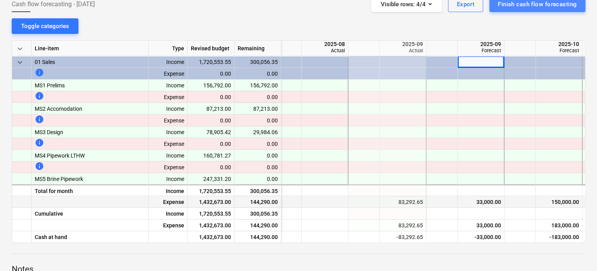
click at [523, 3] on div "Finish cash flow forecasting" at bounding box center [537, 4] width 79 height 10
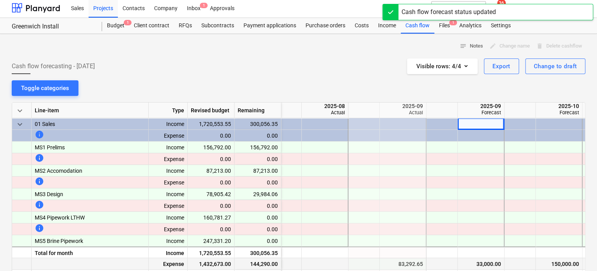
scroll to position [0, 0]
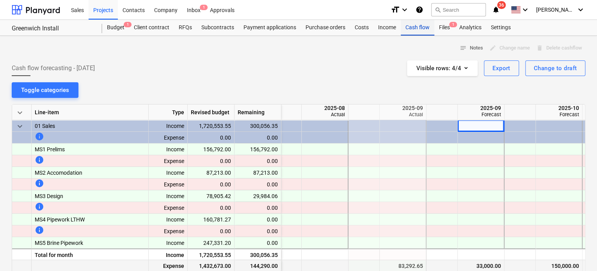
click at [419, 30] on div "Cash flow" at bounding box center [417, 28] width 34 height 16
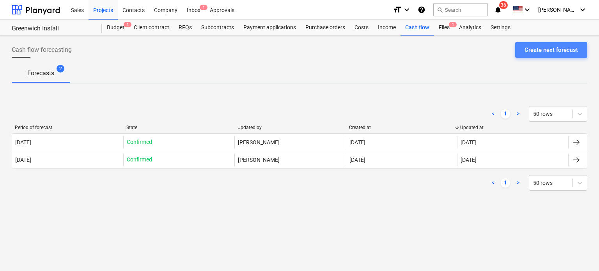
click at [526, 48] on div "Create next forecast" at bounding box center [551, 50] width 53 height 10
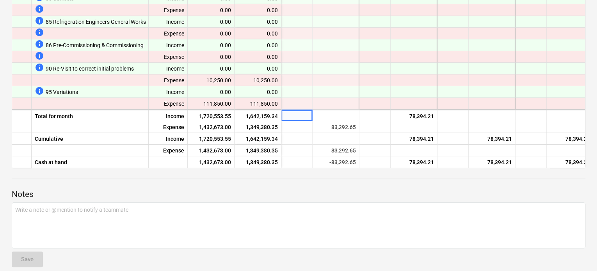
scroll to position [147, 0]
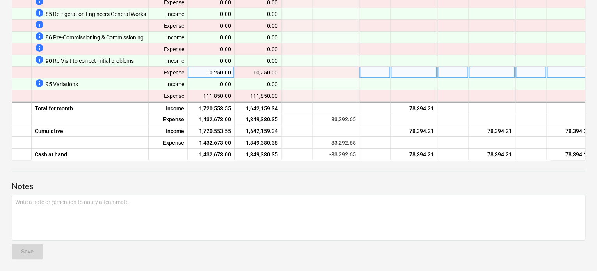
click at [395, 71] on div at bounding box center [413, 73] width 47 height 12
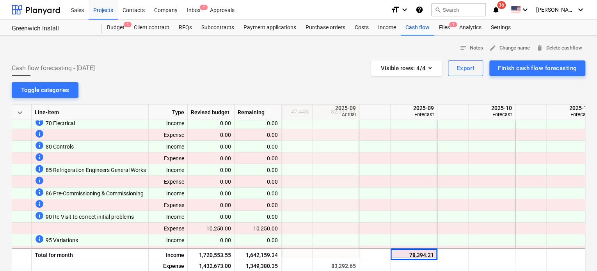
scroll to position [1301, 156]
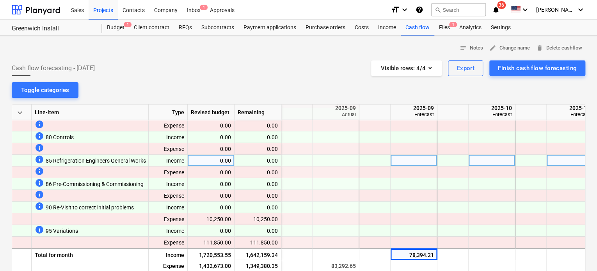
click at [411, 155] on div at bounding box center [413, 161] width 47 height 12
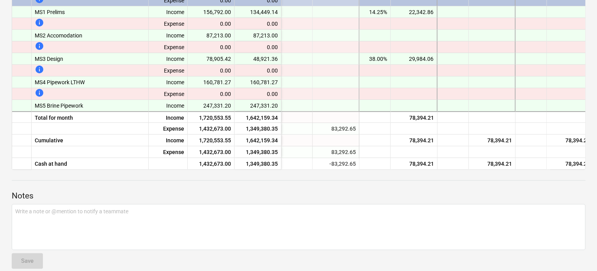
scroll to position [138, 0]
click at [595, 38] on div "notes Notes edit Change name delete Delete cashflow Cash flow forecasting - 202…" at bounding box center [298, 89] width 597 height 383
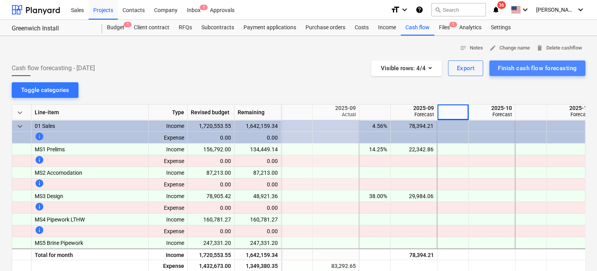
click at [542, 66] on div "Finish cash flow forecasting" at bounding box center [537, 68] width 79 height 10
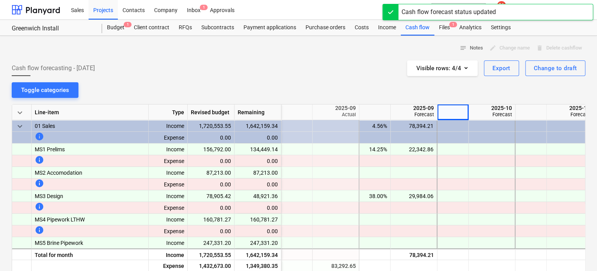
scroll to position [147, 0]
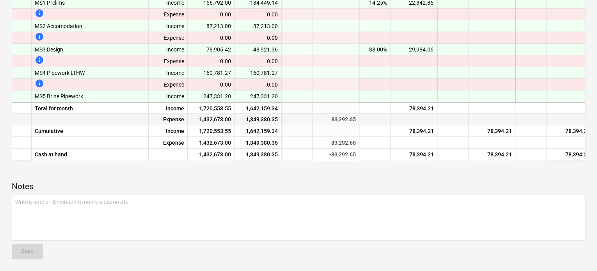
click at [506, 120] on div at bounding box center [491, 119] width 47 height 12
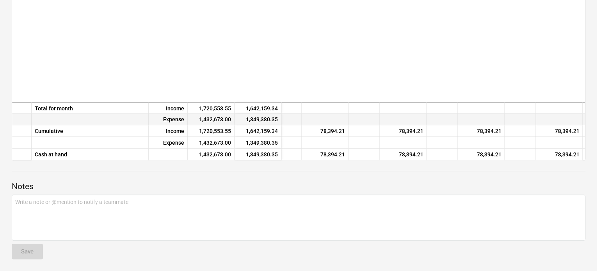
scroll to position [0, 401]
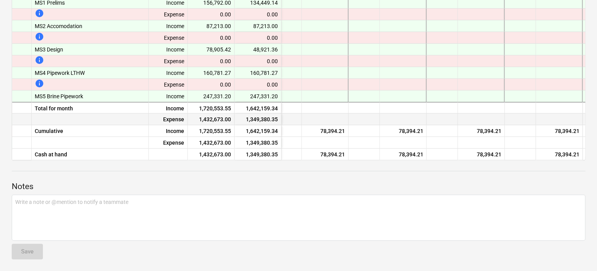
click at [595, 28] on div "notes Notes edit Change name delete Delete cashflow Cash flow forecasting - 202…" at bounding box center [298, 80] width 597 height 383
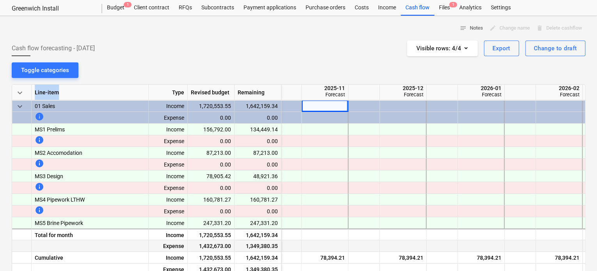
scroll to position [0, 0]
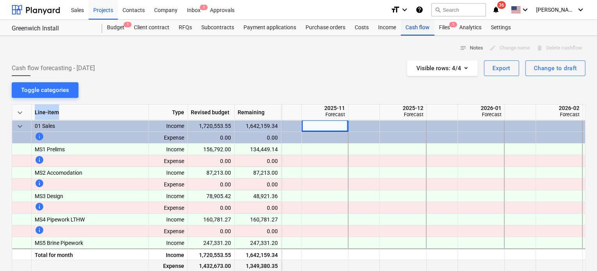
click at [413, 30] on div "Cash flow" at bounding box center [417, 28] width 34 height 16
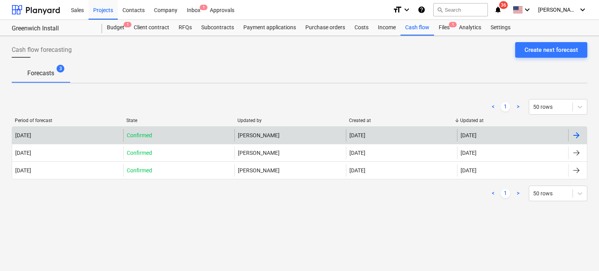
click at [259, 135] on div "[PERSON_NAME]" at bounding box center [289, 135] width 111 height 12
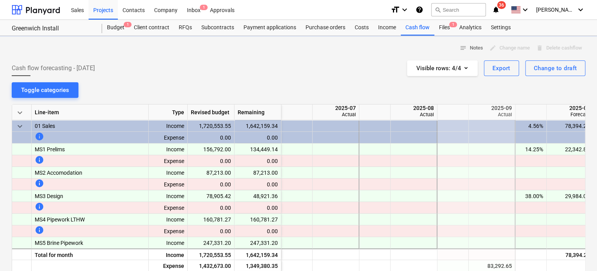
scroll to position [0, 156]
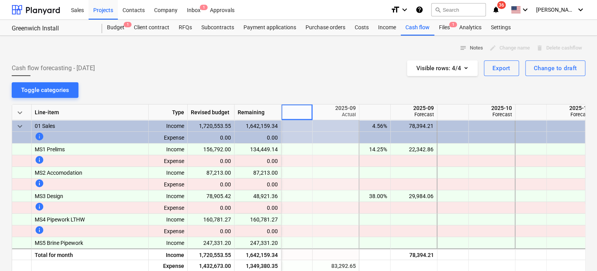
click at [414, 214] on div at bounding box center [413, 220] width 47 height 12
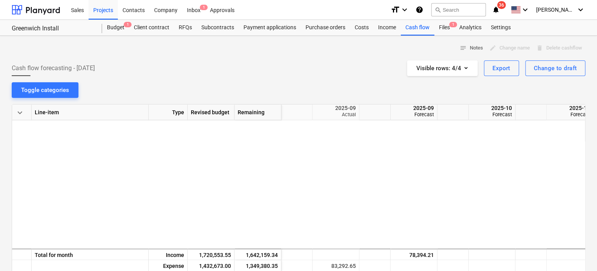
scroll to position [1301, 156]
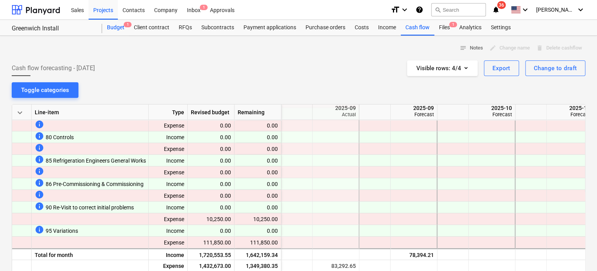
click at [112, 30] on div "Budget 1" at bounding box center [115, 28] width 27 height 16
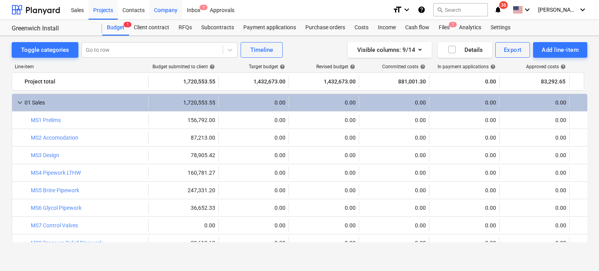
click at [161, 15] on div "Company" at bounding box center [165, 10] width 33 height 20
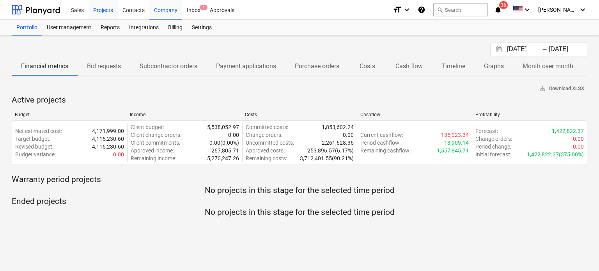
click at [103, 7] on div "Projects" at bounding box center [103, 10] width 29 height 20
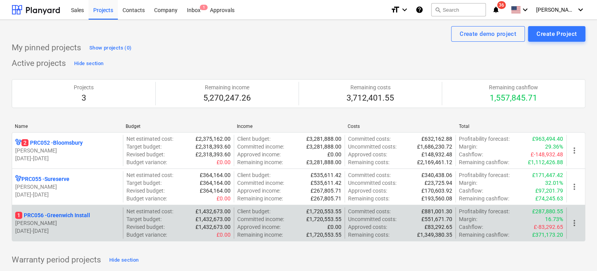
click at [50, 213] on p "1 PRC056 - Greenwich Install" at bounding box center [52, 215] width 75 height 8
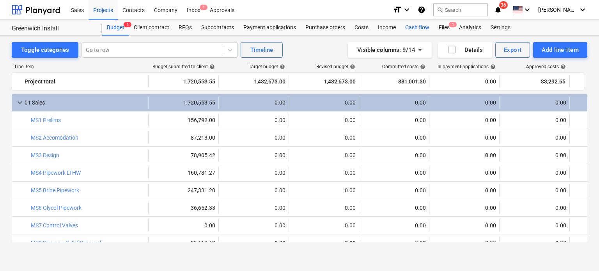
click at [414, 28] on div "Cash flow" at bounding box center [417, 28] width 34 height 16
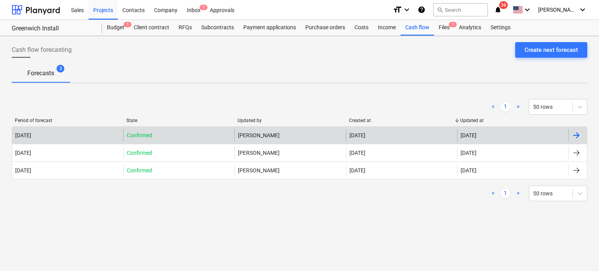
click at [349, 136] on div "[DATE]" at bounding box center [401, 135] width 111 height 12
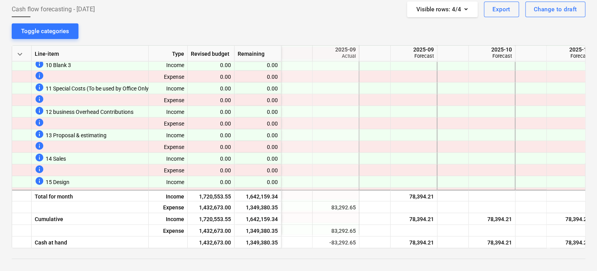
scroll to position [62, 0]
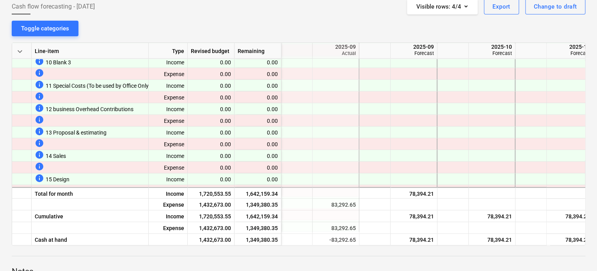
click at [359, 151] on div at bounding box center [335, 156] width 47 height 12
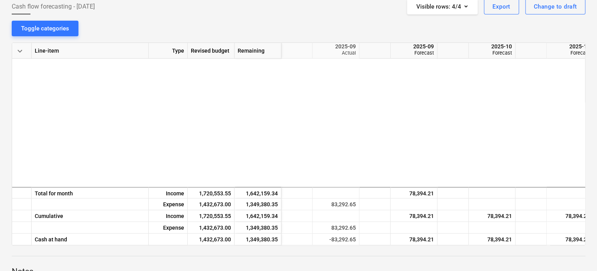
scroll to position [1301, 156]
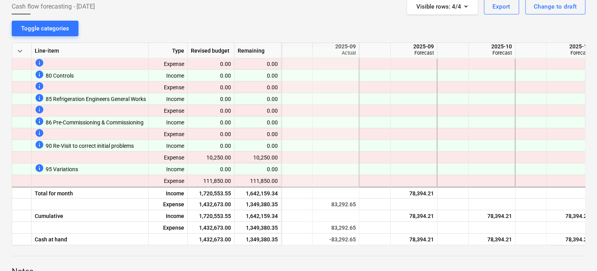
drag, startPoint x: 596, startPoint y: 202, endPoint x: 599, endPoint y: 241, distance: 38.7
click at [596, 209] on html "Sales Projects Contacts Company Inbox 1 Approvals format_size keyboard_arrow_do…" at bounding box center [298, 73] width 597 height 271
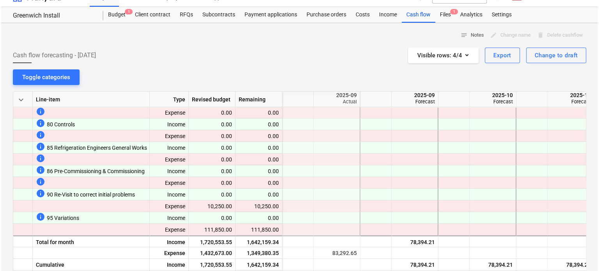
scroll to position [0, 0]
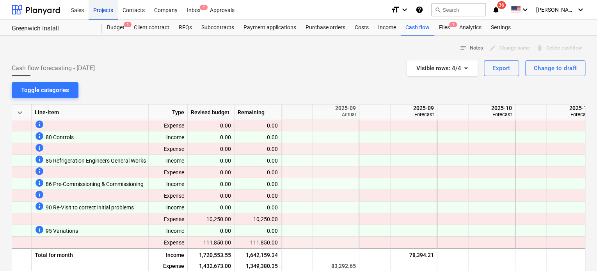
click at [106, 12] on div "Projects" at bounding box center [103, 10] width 29 height 20
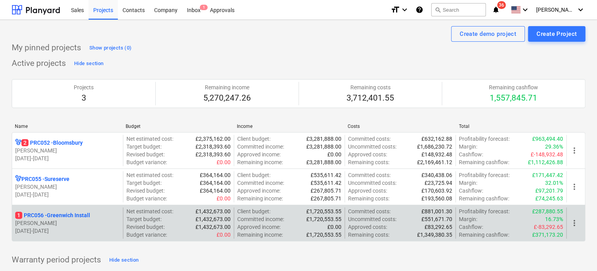
click at [83, 209] on div "1 PRC056 - Greenwich Install J. Meese 08.08.2025 - 31.05.2026" at bounding box center [67, 222] width 111 height 31
click at [81, 214] on p "1 PRC056 - Greenwich Install" at bounding box center [52, 215] width 75 height 8
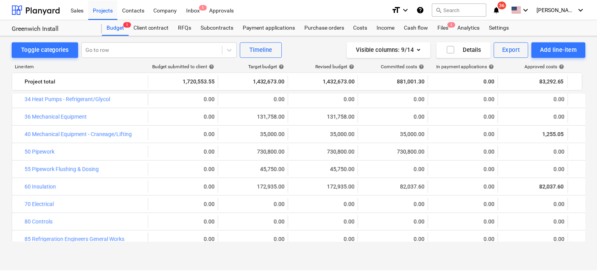
scroll to position [922, 0]
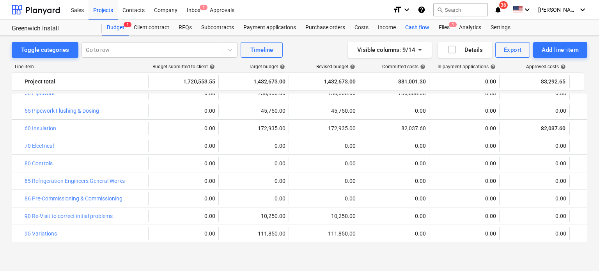
click at [416, 26] on div "Cash flow" at bounding box center [417, 28] width 34 height 16
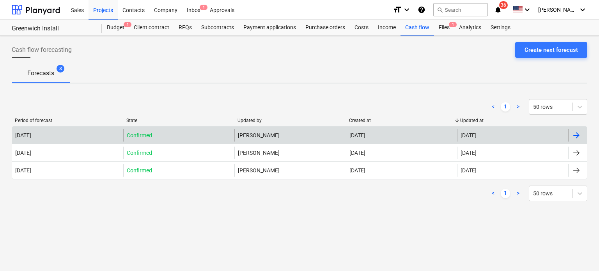
click at [356, 130] on div "[DATE]" at bounding box center [401, 135] width 111 height 12
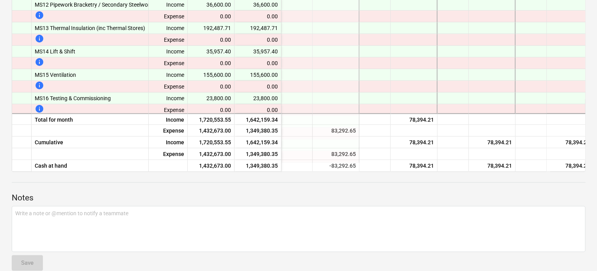
scroll to position [136, 0]
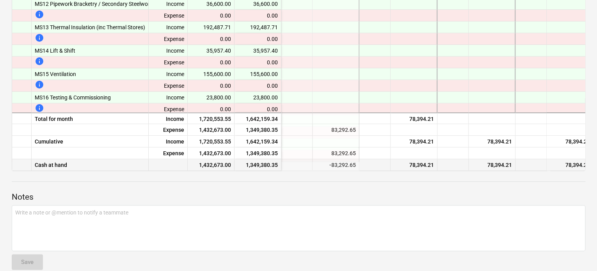
click at [571, 168] on div "78,394.21" at bounding box center [569, 165] width 40 height 12
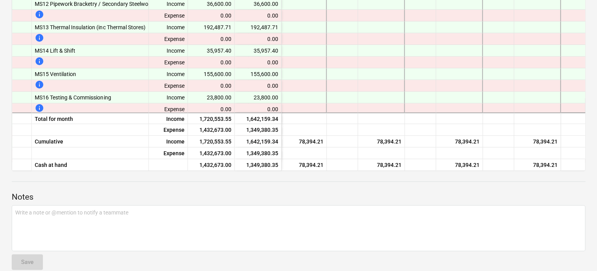
scroll to position [267, 713]
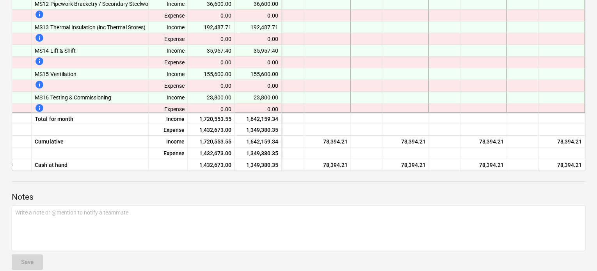
click at [596, 22] on div "notes Notes edit Change name delete Delete cashflow Cash flow forecasting - 202…" at bounding box center [298, 91] width 597 height 383
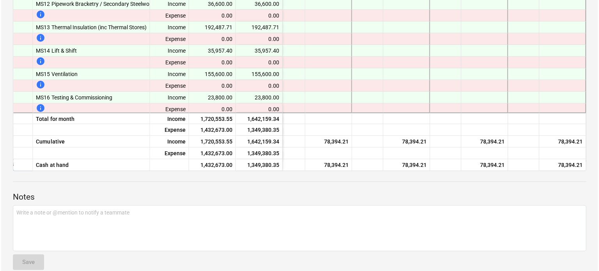
scroll to position [0, 0]
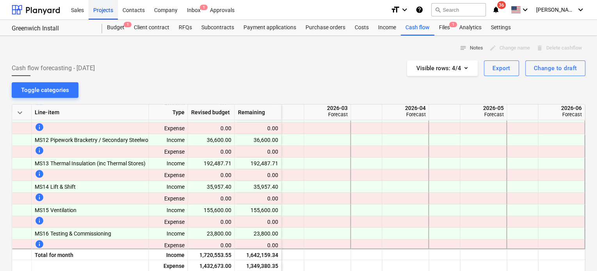
click at [103, 7] on div "Projects" at bounding box center [103, 10] width 29 height 20
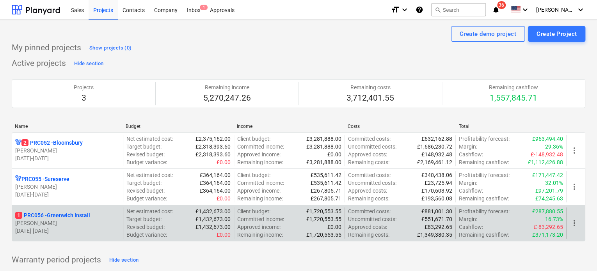
click at [57, 216] on p "1 PRC056 - Greenwich Install" at bounding box center [52, 215] width 75 height 8
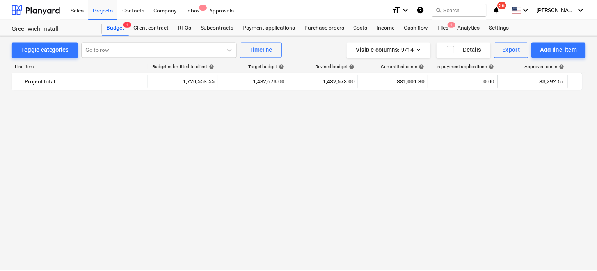
scroll to position [922, 0]
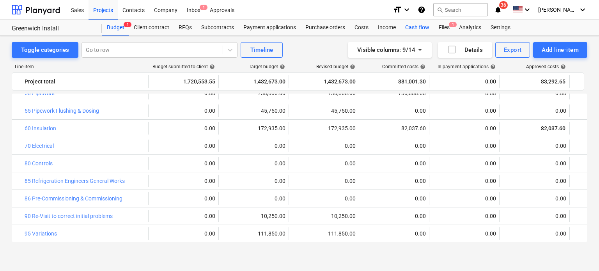
click at [422, 26] on div "Cash flow" at bounding box center [417, 28] width 34 height 16
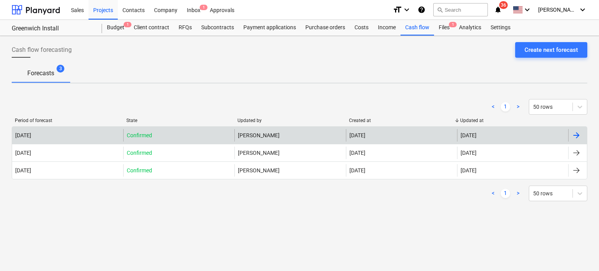
click at [253, 136] on div "[PERSON_NAME]" at bounding box center [289, 135] width 111 height 12
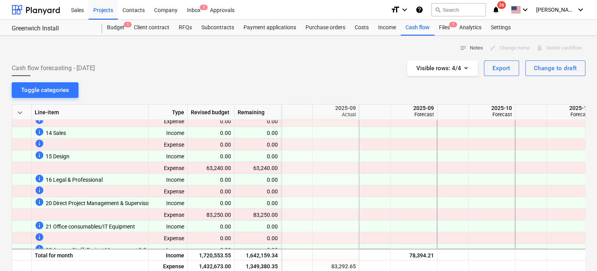
scroll to position [880, 156]
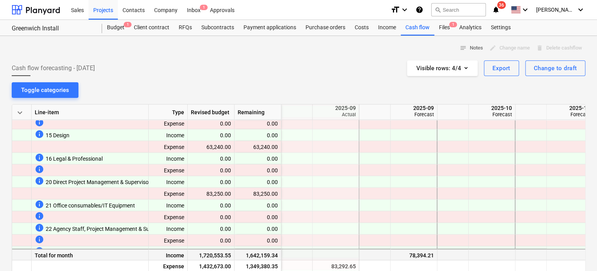
click at [481, 255] on div at bounding box center [491, 254] width 47 height 12
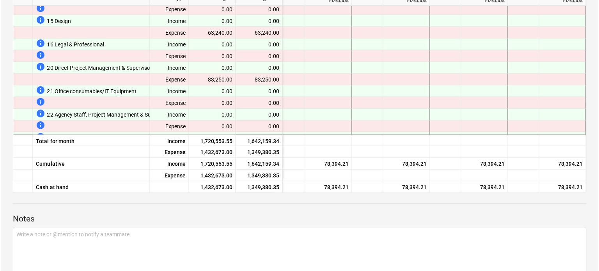
scroll to position [0, 0]
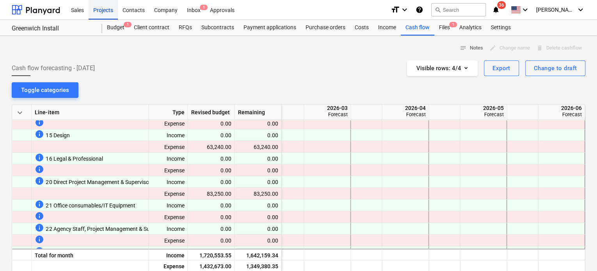
click at [112, 11] on div "Projects" at bounding box center [103, 10] width 29 height 20
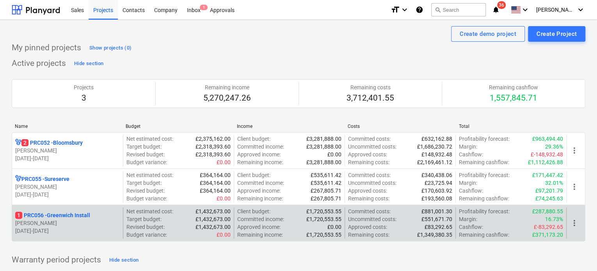
click at [60, 223] on p "[PERSON_NAME]" at bounding box center [67, 223] width 105 height 8
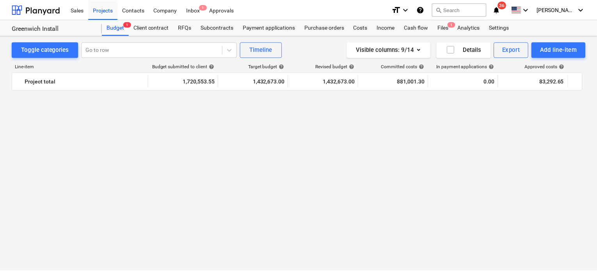
scroll to position [922, 0]
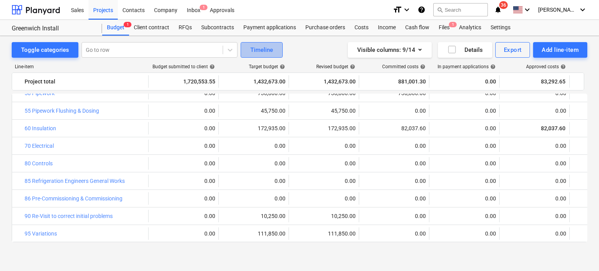
click at [258, 47] on div "Timeline" at bounding box center [261, 50] width 23 height 10
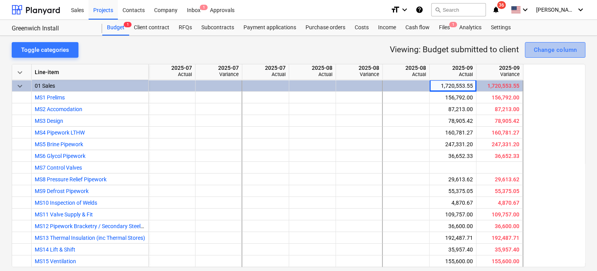
click at [554, 48] on div "Change column" at bounding box center [554, 50] width 43 height 10
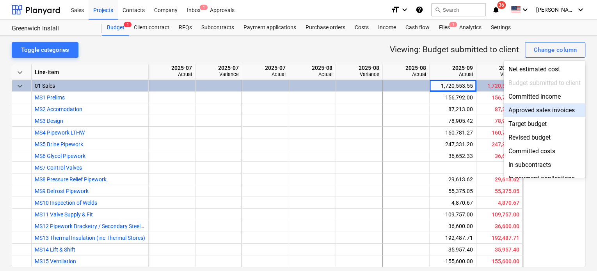
click at [152, 28] on div at bounding box center [298, 135] width 597 height 271
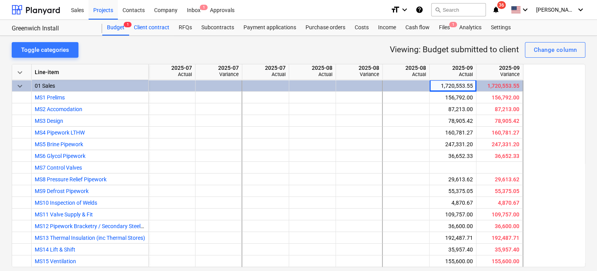
click at [152, 28] on div "Client contract" at bounding box center [151, 28] width 45 height 16
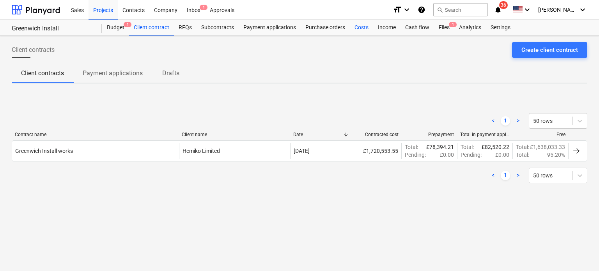
click at [359, 26] on div "Costs" at bounding box center [361, 28] width 23 height 16
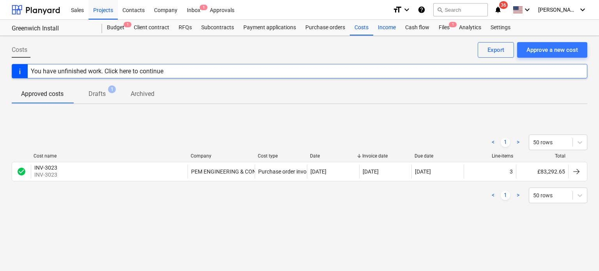
click at [373, 26] on div "Income" at bounding box center [386, 28] width 27 height 16
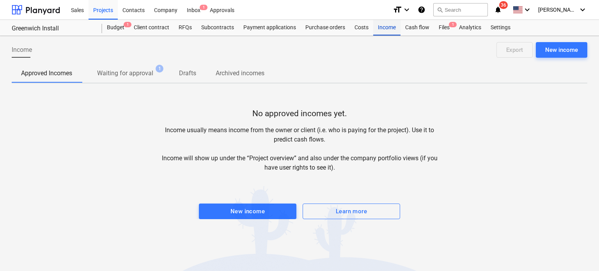
click at [373, 26] on div "Income" at bounding box center [386, 28] width 27 height 16
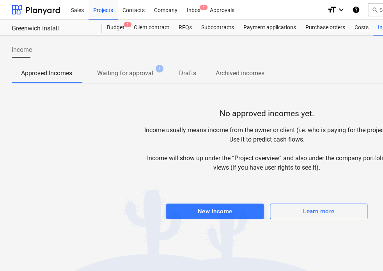
click at [353, 67] on div "Approved Incomes Waiting for approval 1 Drafts Archived incomes" at bounding box center [267, 73] width 510 height 19
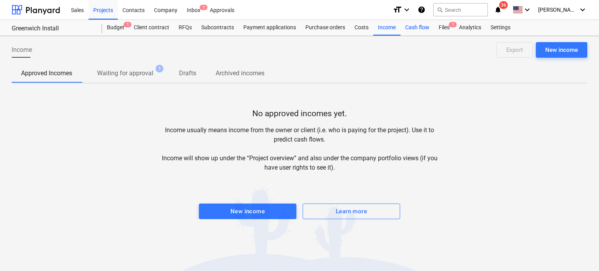
click at [422, 29] on div "Cash flow" at bounding box center [417, 28] width 34 height 16
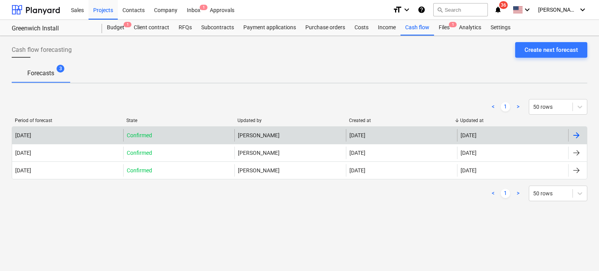
click at [244, 135] on div "[PERSON_NAME]" at bounding box center [289, 135] width 111 height 12
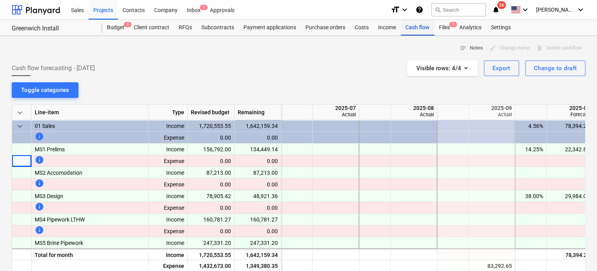
click at [410, 26] on div "Cash flow" at bounding box center [417, 28] width 34 height 16
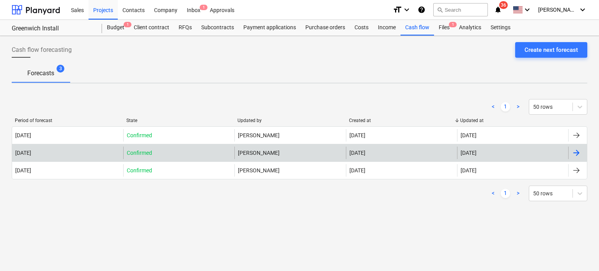
click at [249, 159] on div "2025 September Confirmed Joanne Meese 21 Sep 2025 21 Sep 2025" at bounding box center [300, 153] width 576 height 18
click at [146, 152] on p "Confirmed" at bounding box center [139, 153] width 25 height 8
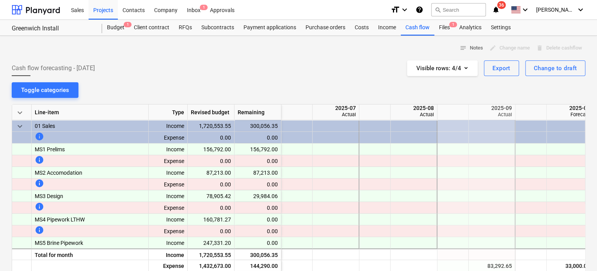
scroll to position [0, 156]
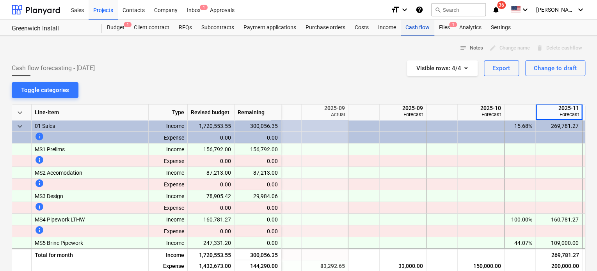
click at [412, 25] on div "Cash flow" at bounding box center [417, 28] width 34 height 16
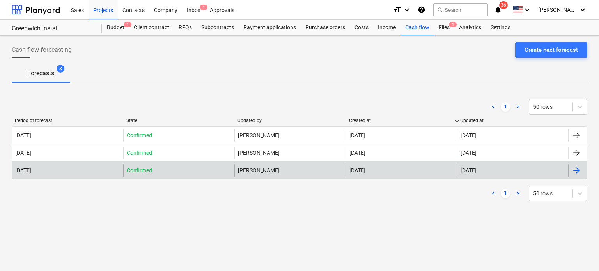
click at [247, 166] on div "[PERSON_NAME]" at bounding box center [289, 170] width 111 height 12
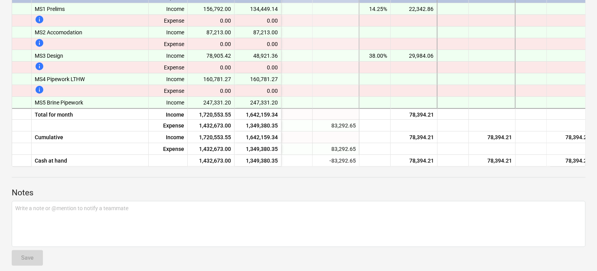
scroll to position [141, 0]
click at [567, 165] on div "keyboard_arrow_down Line-item Type Revised budget Remaining 2025-08 Actual 2025…" at bounding box center [298, 64] width 573 height 203
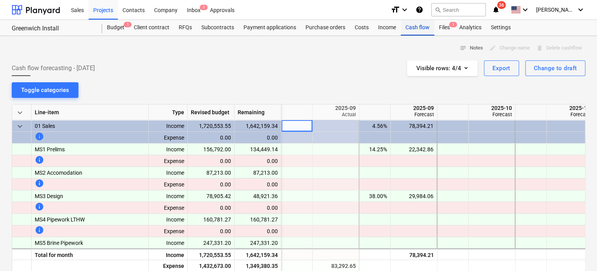
click at [412, 29] on div "Cash flow" at bounding box center [417, 28] width 34 height 16
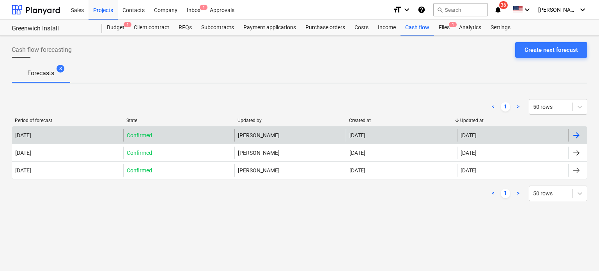
click at [235, 133] on div "[PERSON_NAME]" at bounding box center [289, 135] width 111 height 12
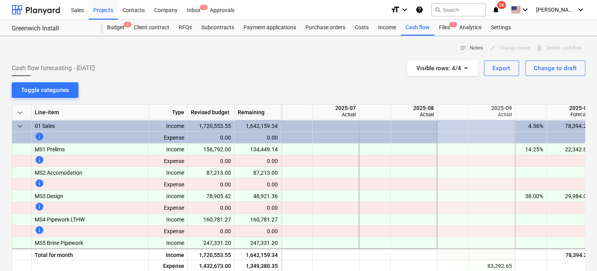
scroll to position [0, 156]
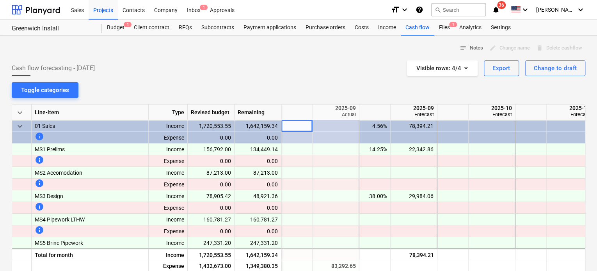
drag, startPoint x: 560, startPoint y: 41, endPoint x: 553, endPoint y: 47, distance: 9.7
click at [553, 47] on div "notes Notes edit Change name delete Delete cashflow Cash flow forecasting - [DA…" at bounding box center [298, 227] width 597 height 383
click at [553, 47] on div "delete Delete cashflow" at bounding box center [559, 48] width 52 height 12
click at [422, 27] on div "Cash flow" at bounding box center [417, 28] width 34 height 16
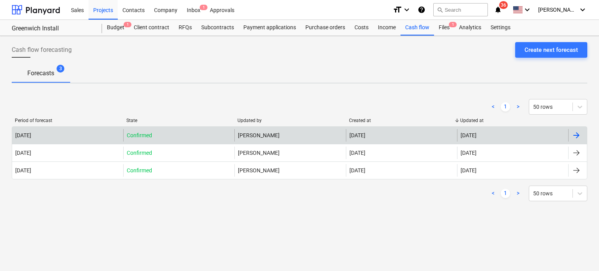
click at [581, 130] on div at bounding box center [577, 135] width 19 height 12
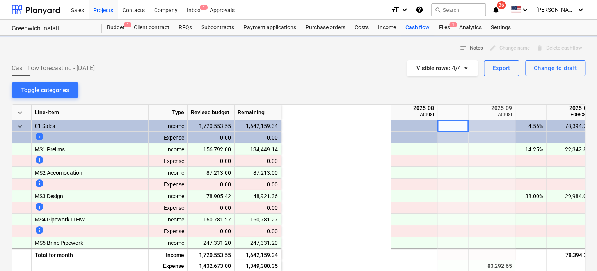
scroll to position [0, 156]
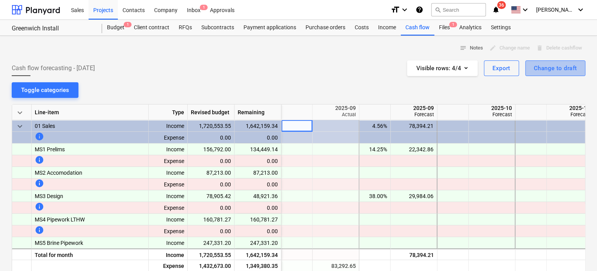
click at [545, 70] on div "Change to draft" at bounding box center [554, 68] width 43 height 10
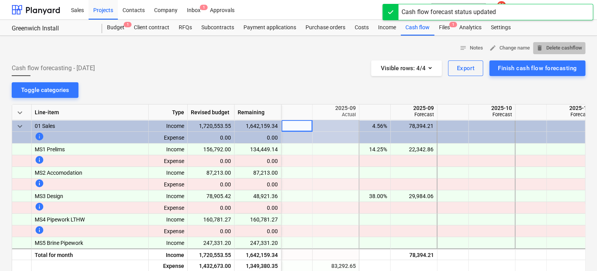
click at [551, 44] on span "delete Delete cashflow" at bounding box center [559, 48] width 46 height 9
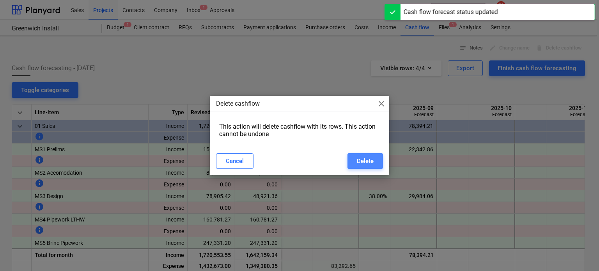
click at [359, 160] on div "Delete" at bounding box center [365, 161] width 17 height 10
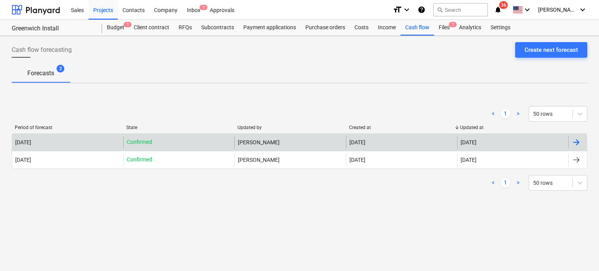
click at [246, 140] on div "[PERSON_NAME]" at bounding box center [289, 142] width 111 height 12
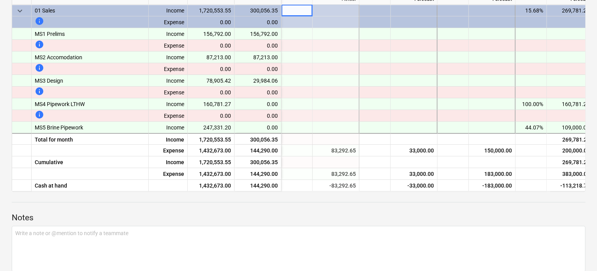
scroll to position [117, 0]
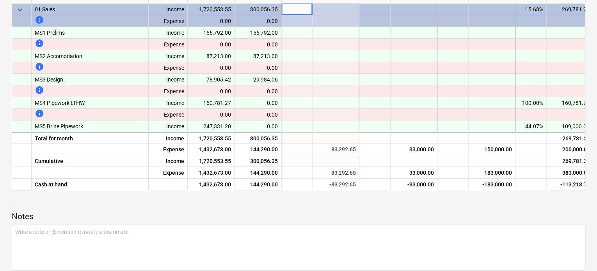
click at [425, 110] on div at bounding box center [413, 115] width 47 height 12
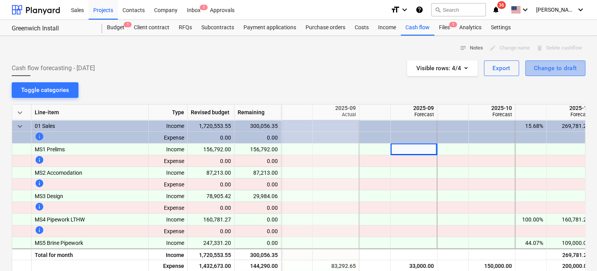
click at [553, 62] on button "Change to draft" at bounding box center [555, 68] width 60 height 16
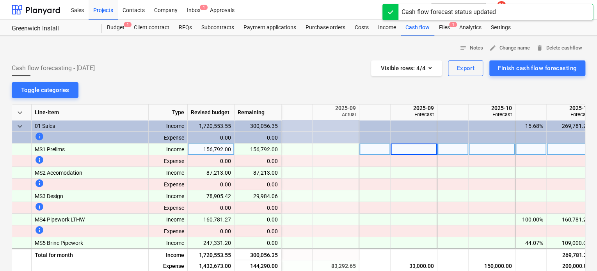
click at [402, 152] on div at bounding box center [413, 150] width 47 height 12
type input "9"
type input "85000"
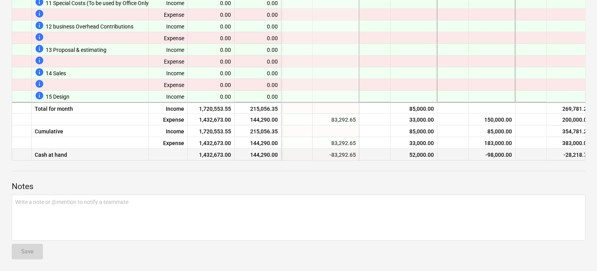
scroll to position [822, 156]
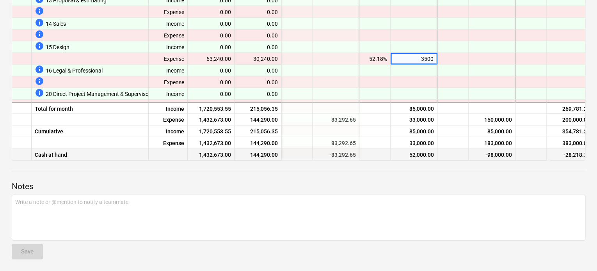
type input "35000"
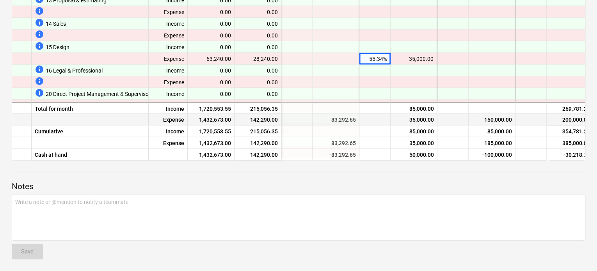
click at [473, 119] on div "150,000.00" at bounding box center [491, 119] width 40 height 12
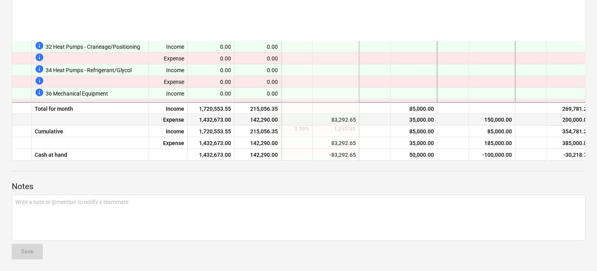
scroll to position [1173, 156]
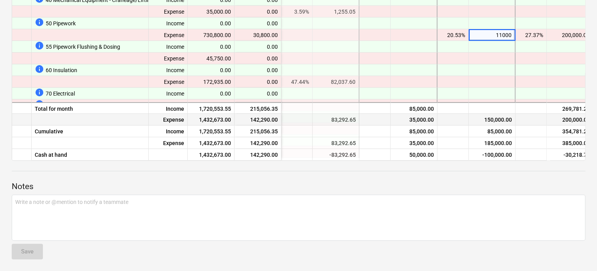
type input "110000"
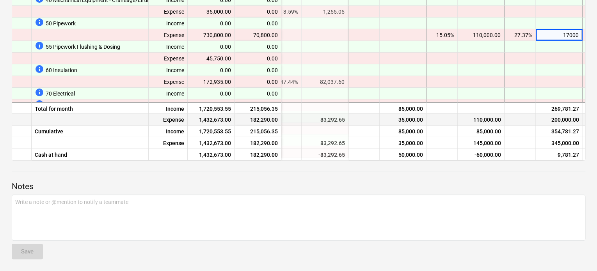
type input "170000"
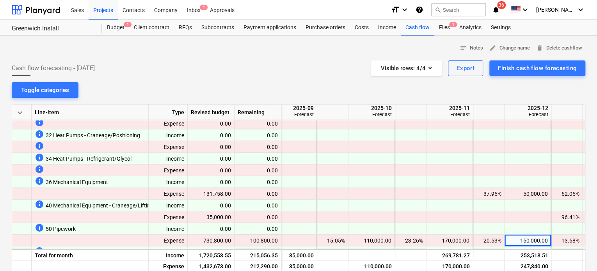
scroll to position [1126, 276]
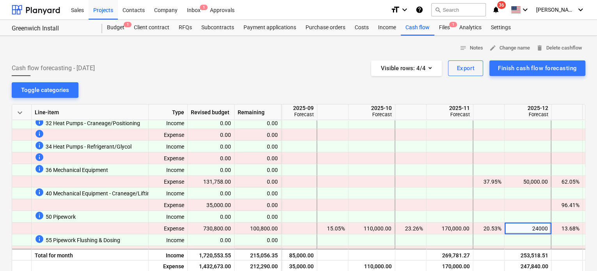
type input "240000"
type input "140000"
type input "160000"
type input "180000"
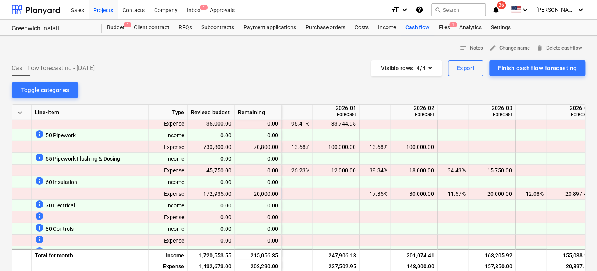
scroll to position [1207, 499]
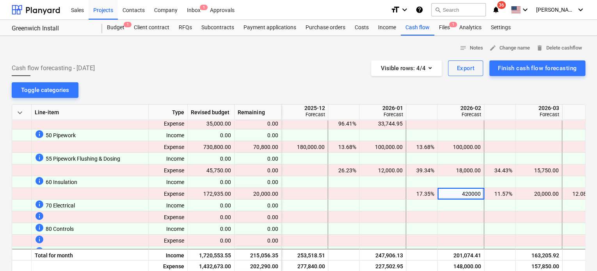
type input "42000"
type input "50000"
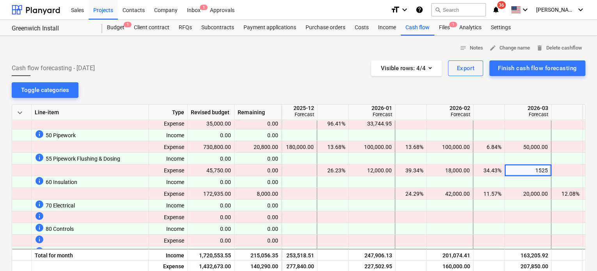
type input "15250"
type input "15400"
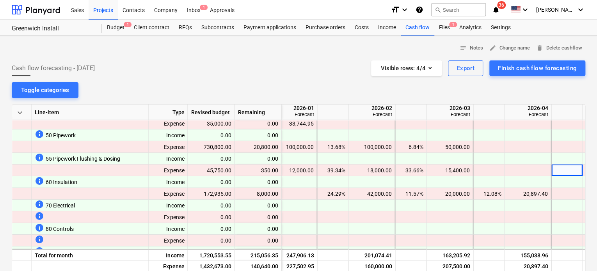
scroll to position [1207, 635]
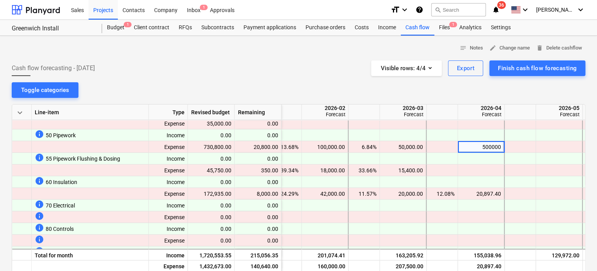
type input "50000"
type input "15400"
type input "20800"
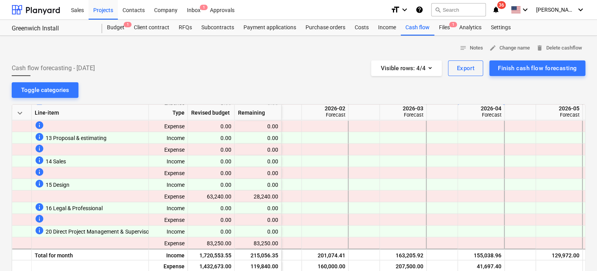
scroll to position [807, 635]
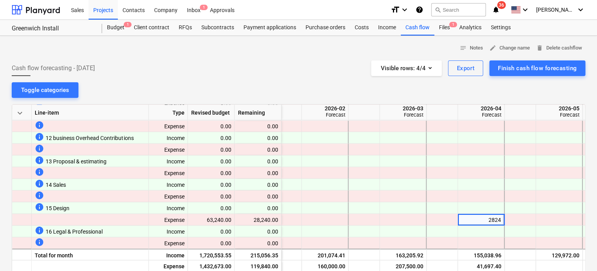
type input "28240"
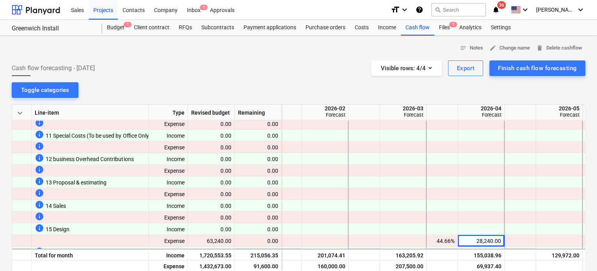
scroll to position [903, 635]
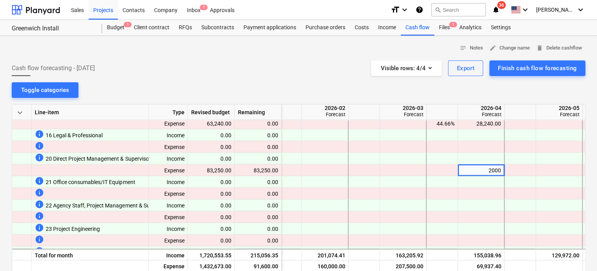
type input "20000"
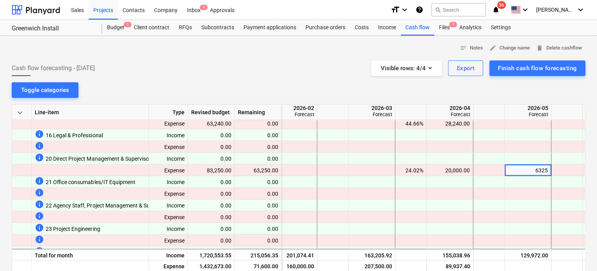
type input "63250"
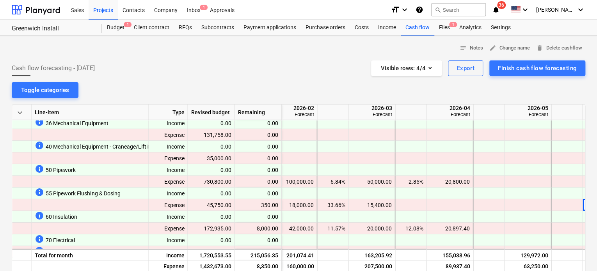
scroll to position [1173, 713]
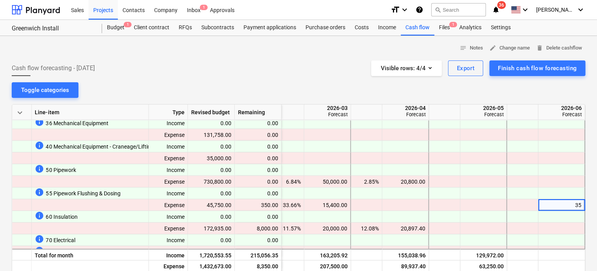
type input "350"
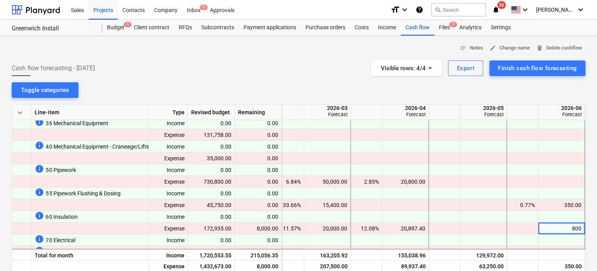
type input "8000"
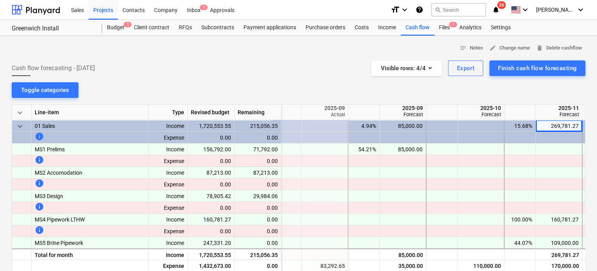
scroll to position [0, 198]
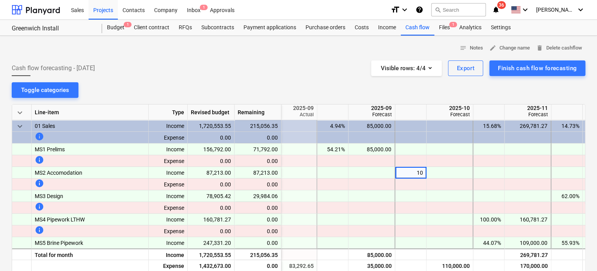
type input "100"
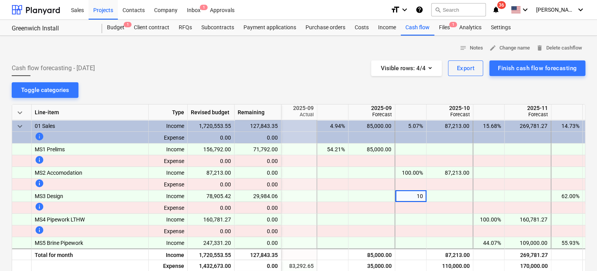
type input "1"
type input "29984.06"
type input "3000"
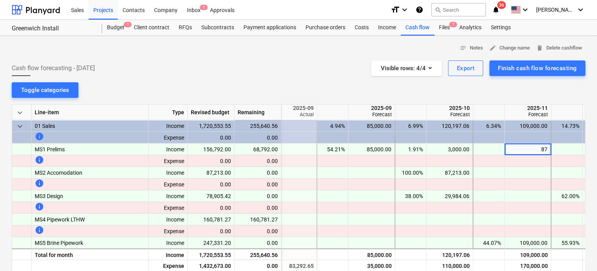
type input "8"
type input "8792"
type input "100"
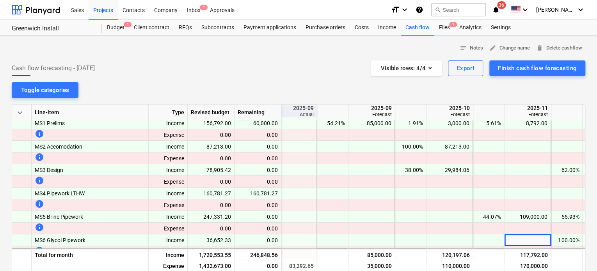
scroll to position [37, 198]
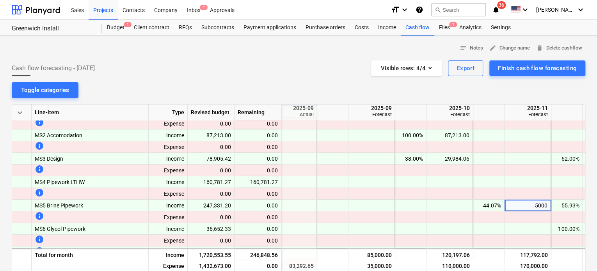
type input "50000"
type input "80000"
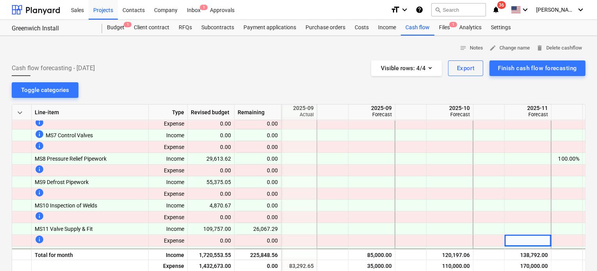
scroll to position [167, 198]
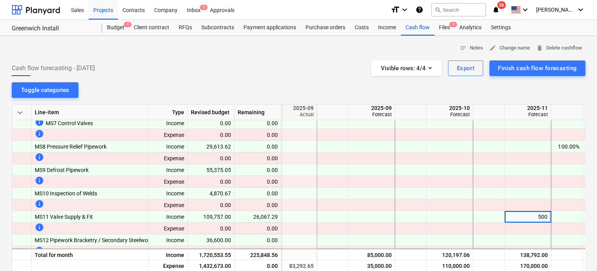
type input "5000"
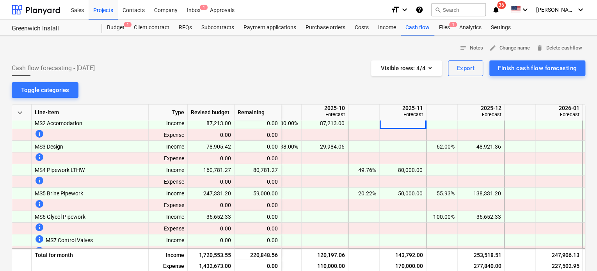
scroll to position [47, 323]
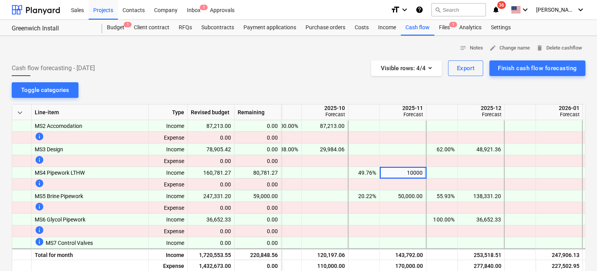
type input "100000"
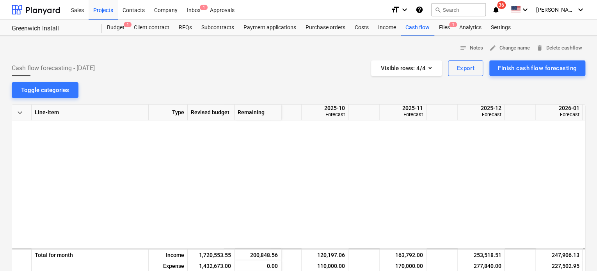
scroll to position [0, 323]
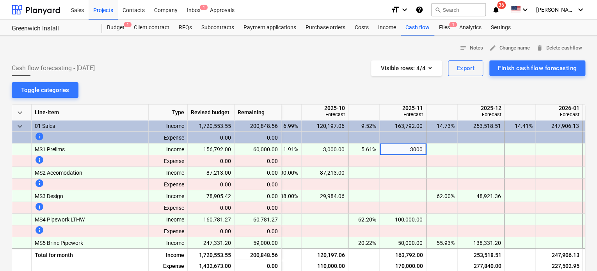
type input "30000"
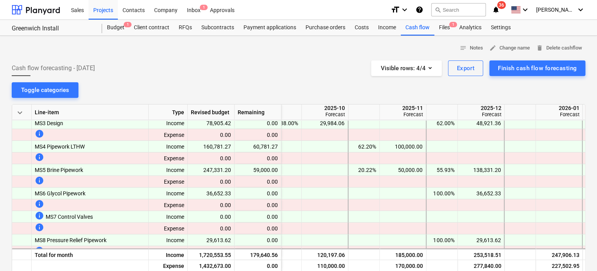
scroll to position [96, 323]
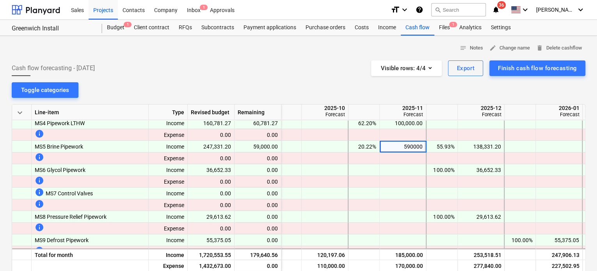
type input "59000"
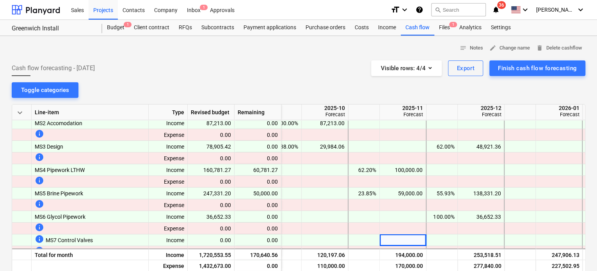
scroll to position [61, 323]
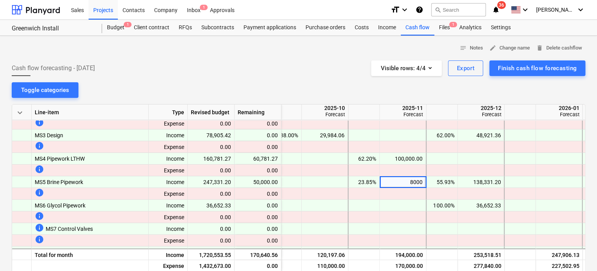
type input "80000"
type input "125000"
type input "117000"
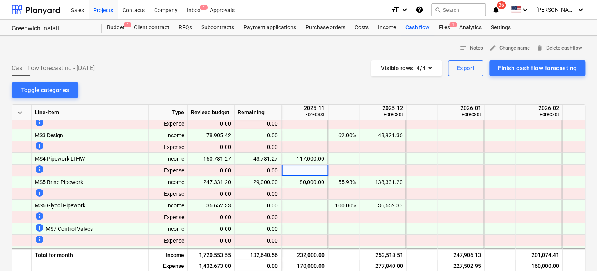
scroll to position [61, 390]
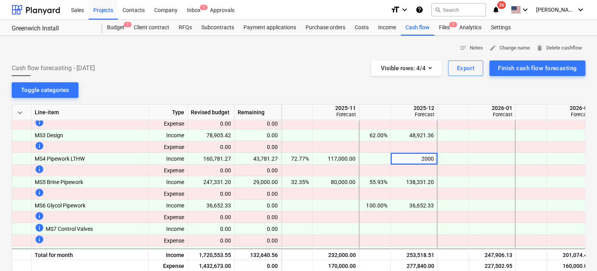
type input "20000"
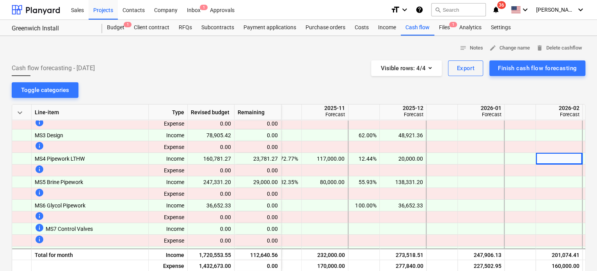
scroll to position [61, 432]
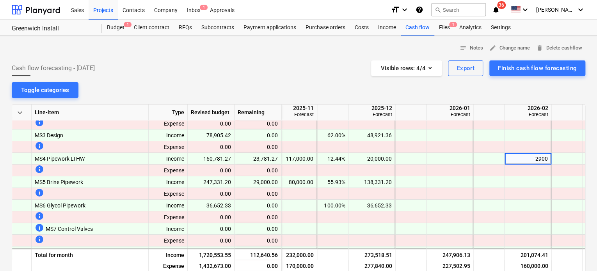
type input "29000"
type input "23781.27"
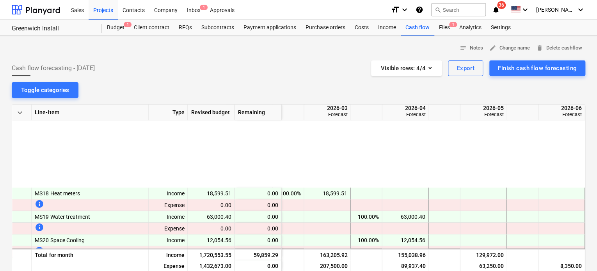
scroll to position [471, 713]
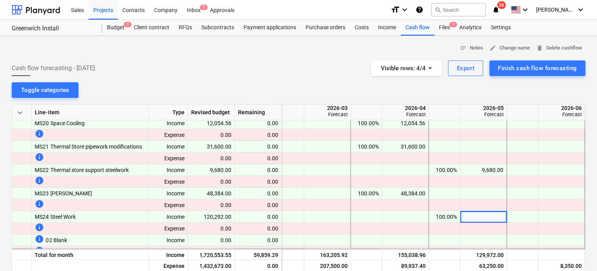
type input "0"
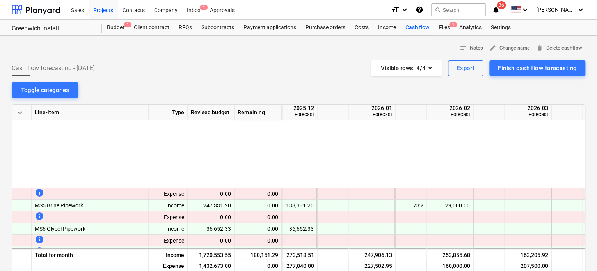
scroll to position [154, 510]
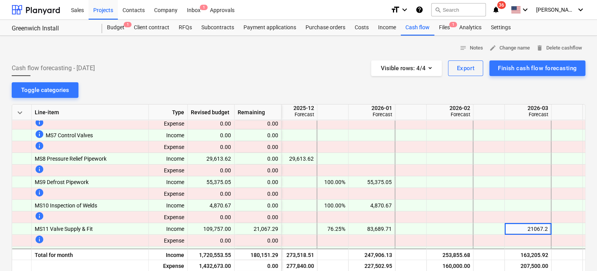
type input "21067.29"
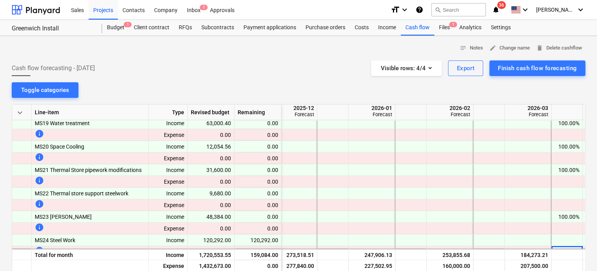
scroll to position [459, 510]
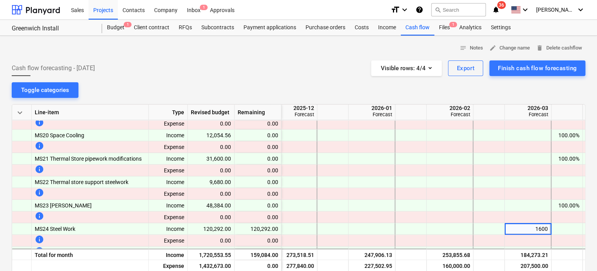
type input "16000"
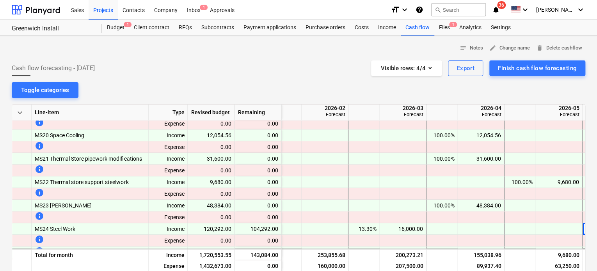
scroll to position [459, 666]
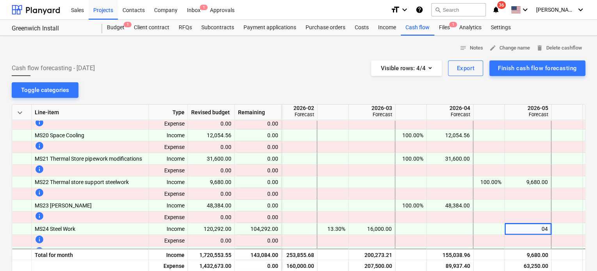
type input "0"
type input "104292"
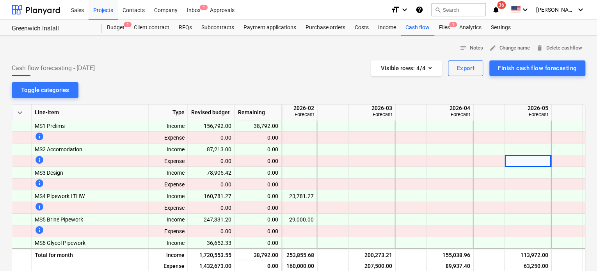
scroll to position [0, 666]
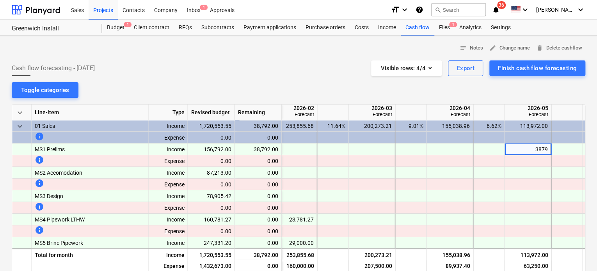
type input "38792"
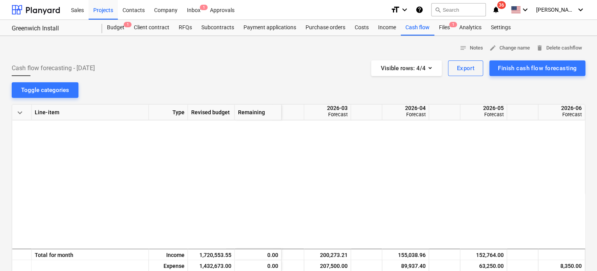
scroll to position [1301, 713]
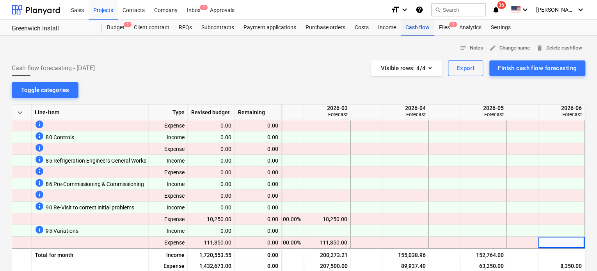
click at [411, 26] on div "Cash flow" at bounding box center [417, 28] width 34 height 16
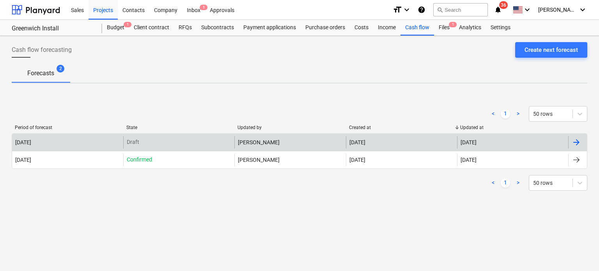
click at [246, 143] on div "[PERSON_NAME]" at bounding box center [289, 142] width 111 height 12
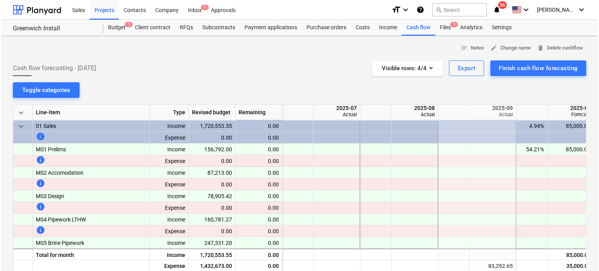
scroll to position [0, 156]
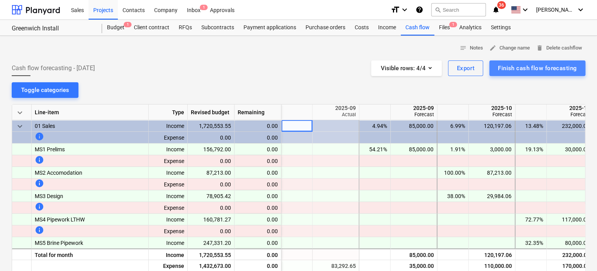
click at [520, 65] on div "Finish cash flow forecasting" at bounding box center [537, 68] width 79 height 10
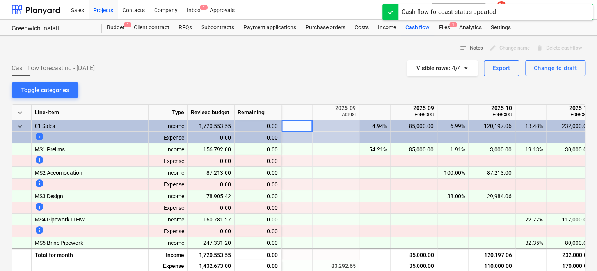
click at [396, 46] on div "notes Notes edit Change name delete Delete cashflow" at bounding box center [298, 48] width 573 height 12
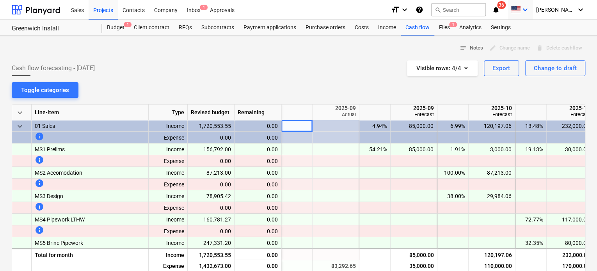
click at [520, 11] on span at bounding box center [515, 9] width 10 height 7
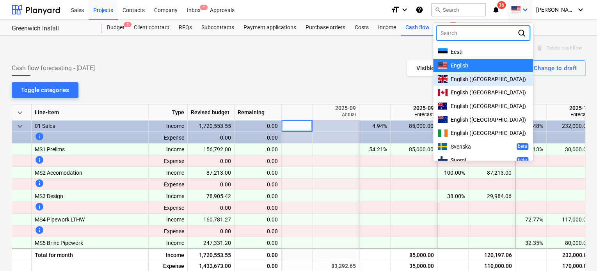
click at [482, 80] on span "English ([GEOGRAPHIC_DATA])" at bounding box center [487, 79] width 75 height 6
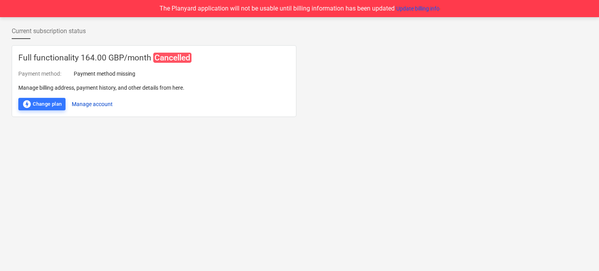
click at [91, 103] on button "Manage account" at bounding box center [92, 104] width 41 height 12
